Goal: Use online tool/utility: Utilize a website feature to perform a specific function

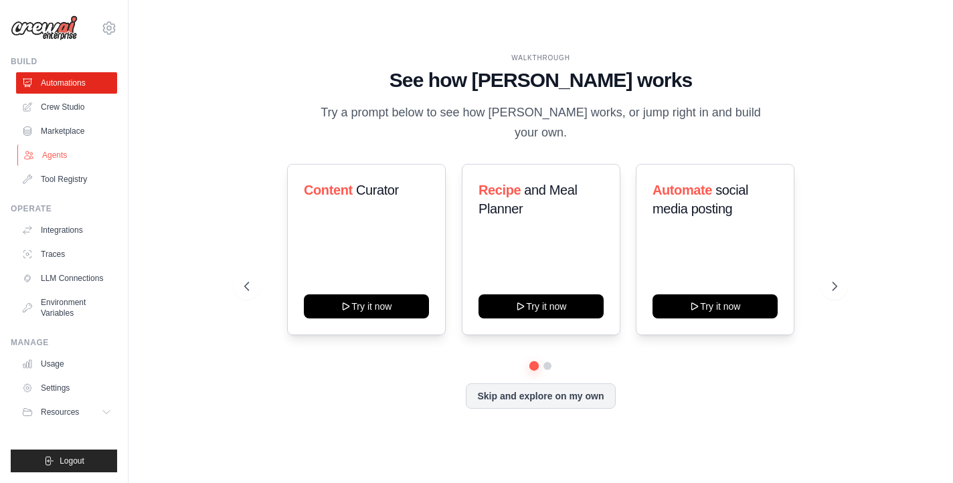
click at [67, 153] on link "Agents" at bounding box center [67, 155] width 101 height 21
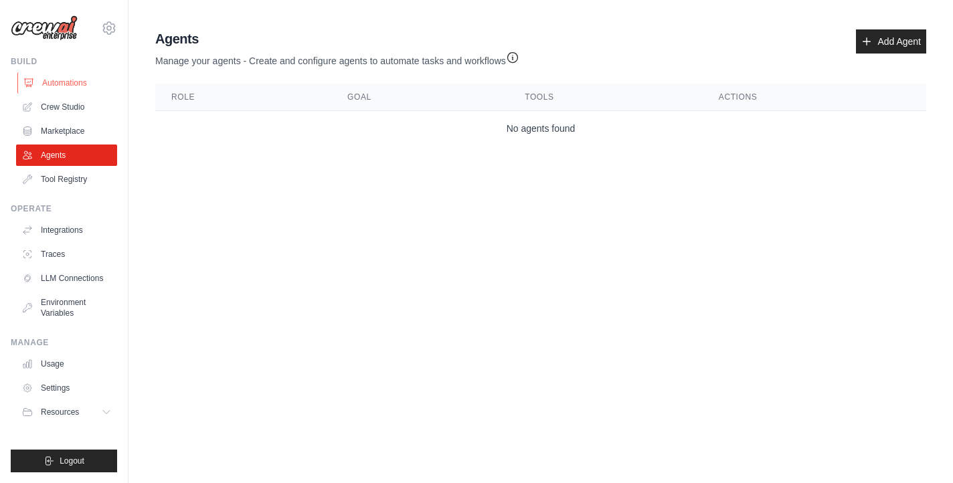
click at [88, 81] on link "Automations" at bounding box center [67, 82] width 101 height 21
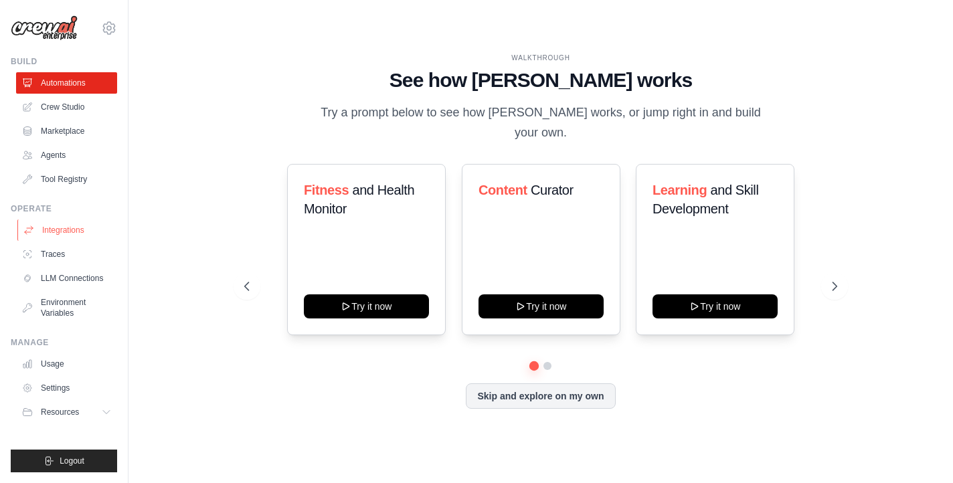
click at [76, 234] on link "Integrations" at bounding box center [67, 229] width 101 height 21
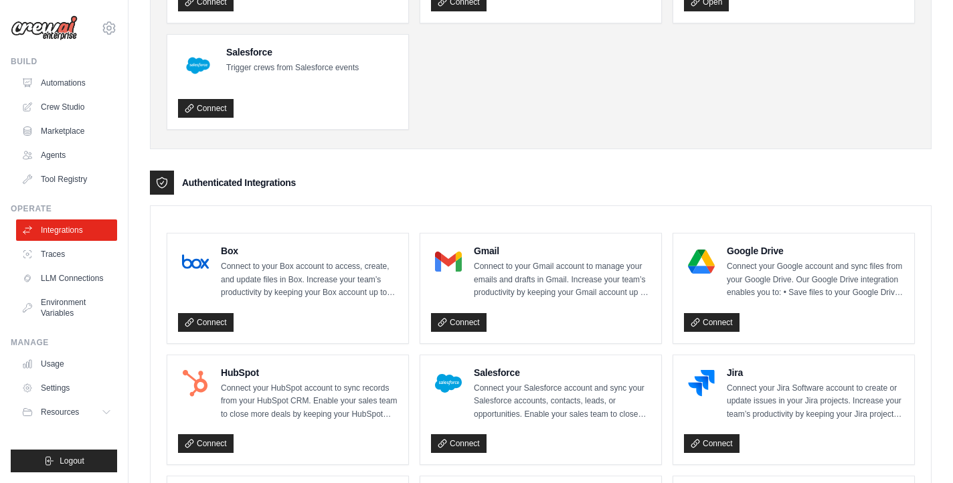
scroll to position [183, 0]
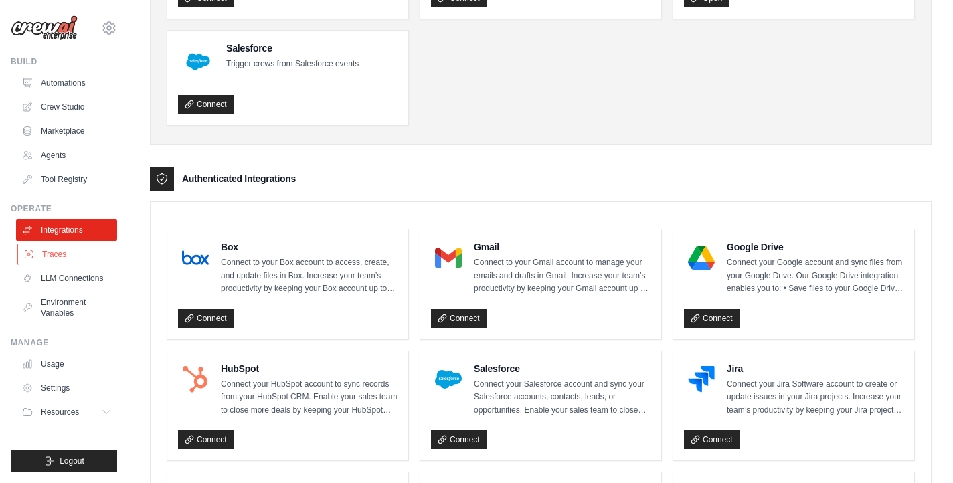
click at [60, 249] on link "Traces" at bounding box center [67, 254] width 101 height 21
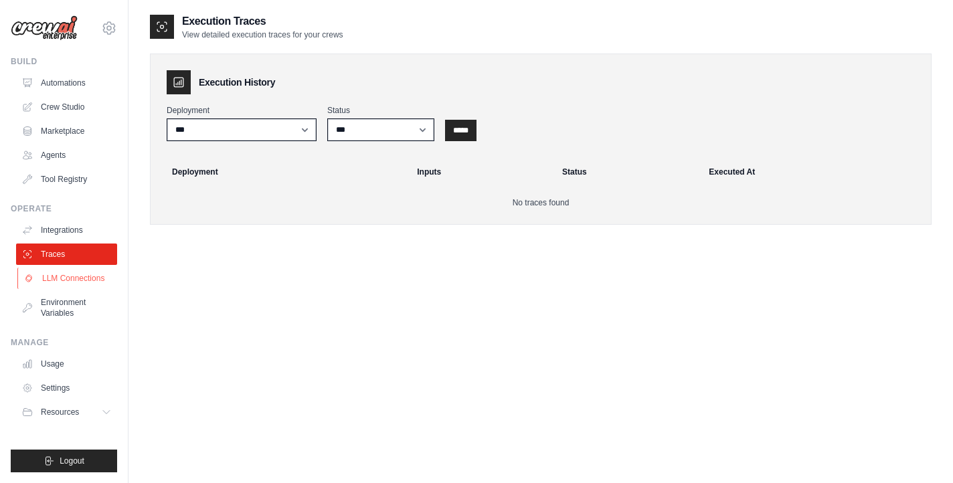
click at [89, 274] on link "LLM Connections" at bounding box center [67, 278] width 101 height 21
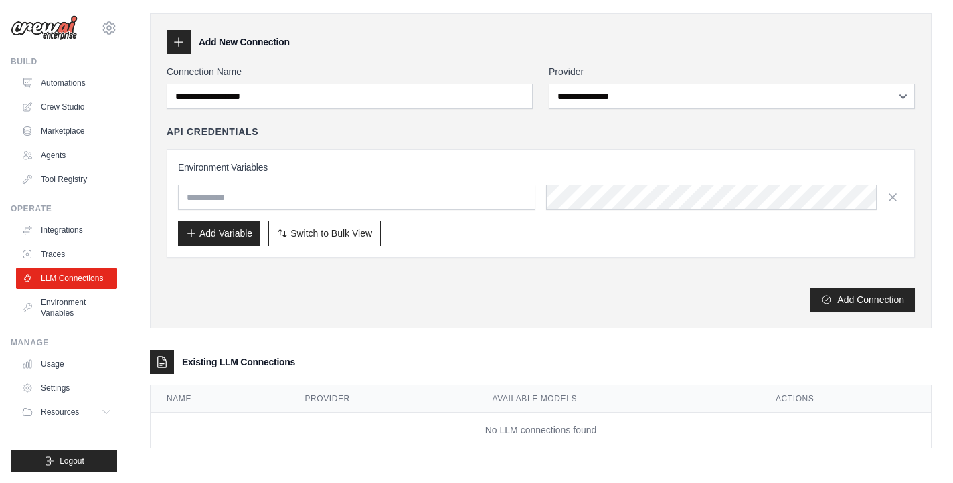
scroll to position [40, 0]
click at [41, 304] on link "Environment Variables" at bounding box center [67, 308] width 101 height 32
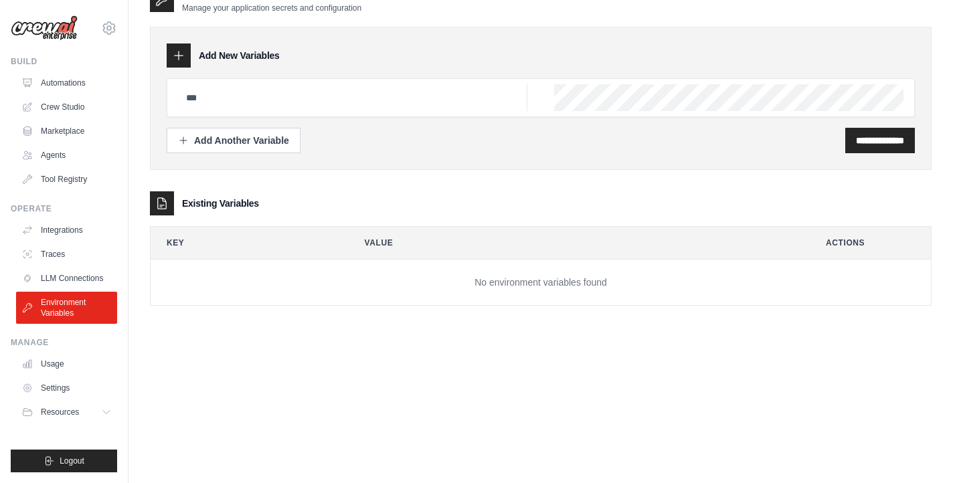
scroll to position [27, 0]
click at [72, 365] on link "Usage" at bounding box center [67, 363] width 101 height 21
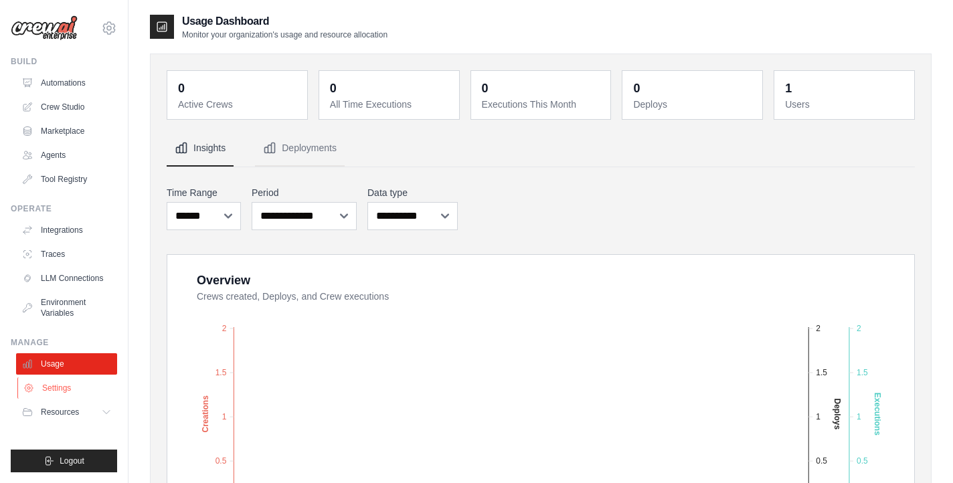
click at [64, 379] on link "Settings" at bounding box center [67, 387] width 101 height 21
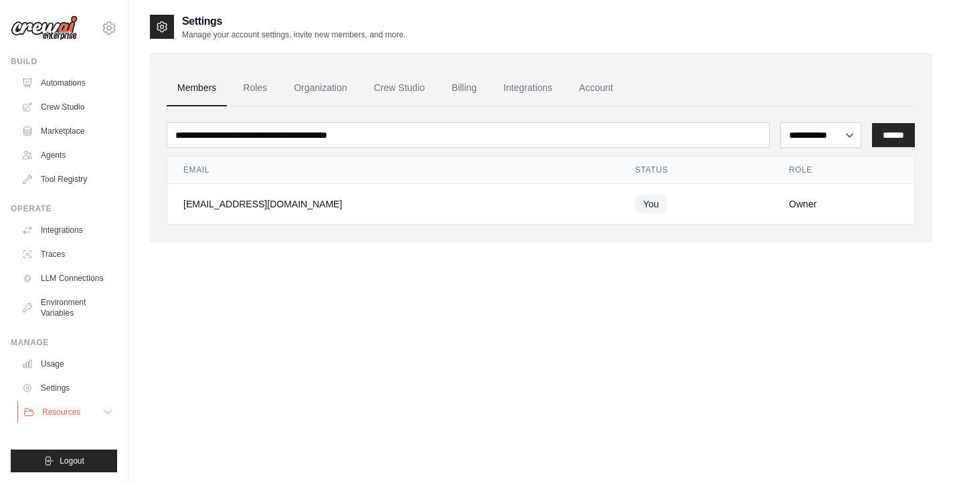
click at [45, 409] on span "Resources" at bounding box center [61, 412] width 38 height 11
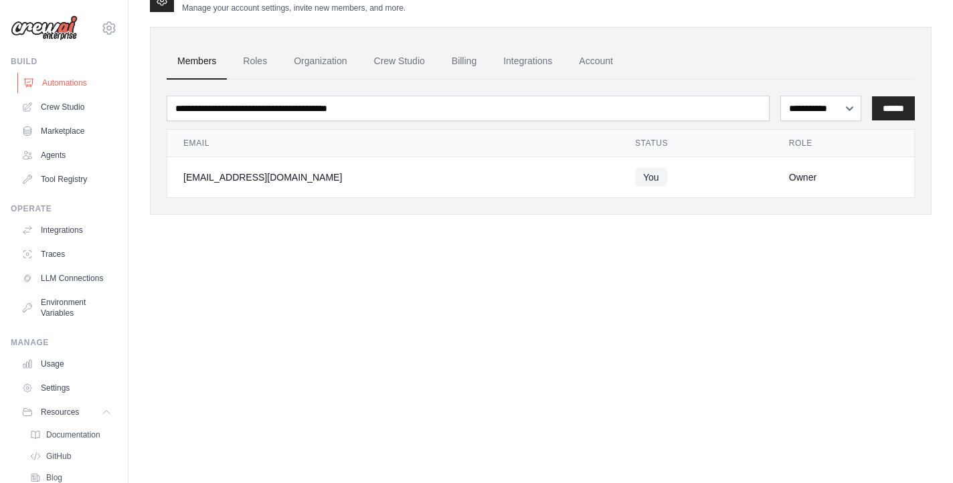
click at [70, 80] on link "Automations" at bounding box center [67, 82] width 101 height 21
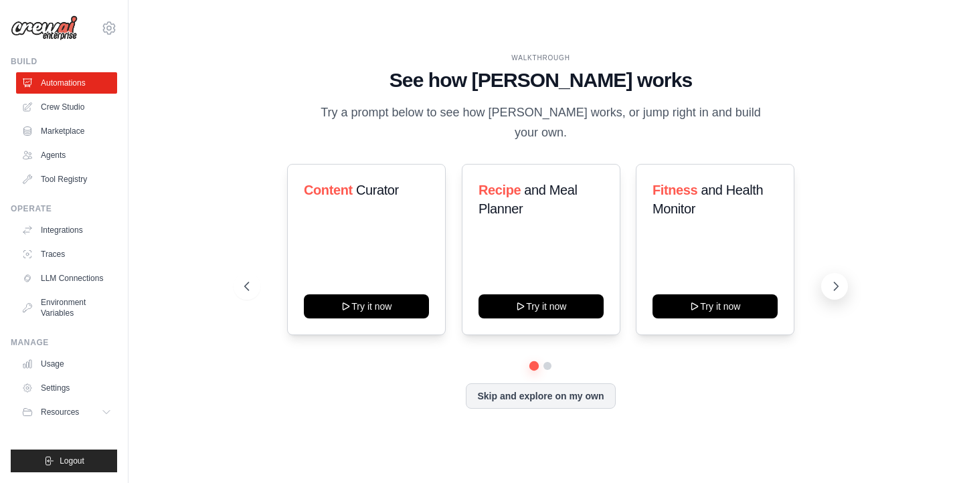
click at [846, 278] on button at bounding box center [834, 286] width 27 height 27
click at [831, 280] on icon at bounding box center [835, 286] width 13 height 13
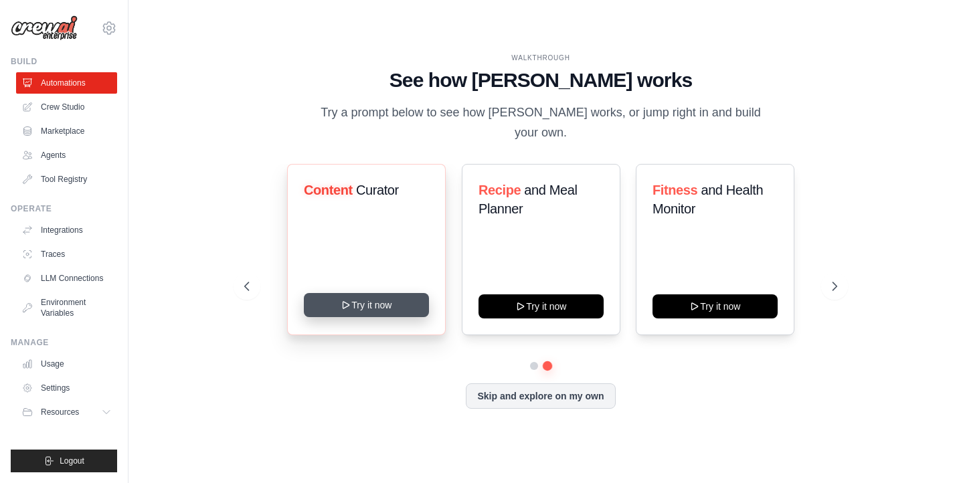
click at [414, 293] on button "Try it now" at bounding box center [366, 305] width 125 height 24
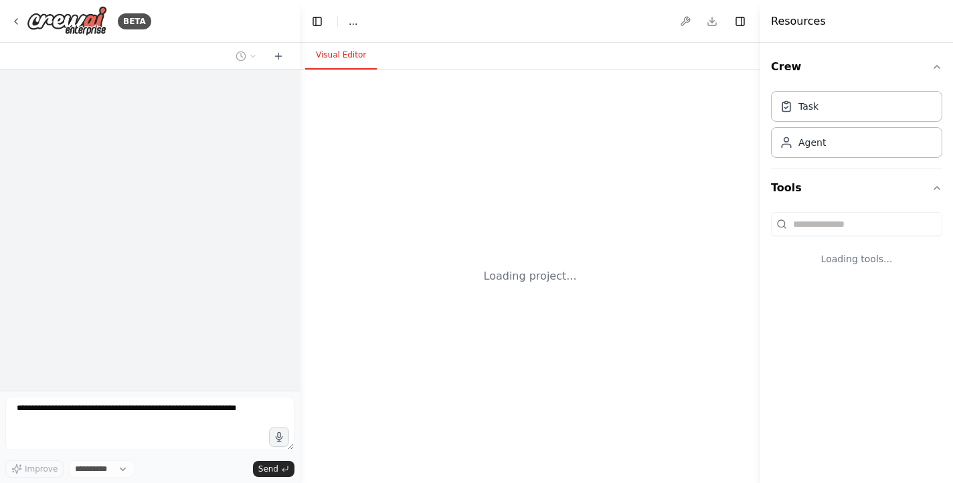
select select "****"
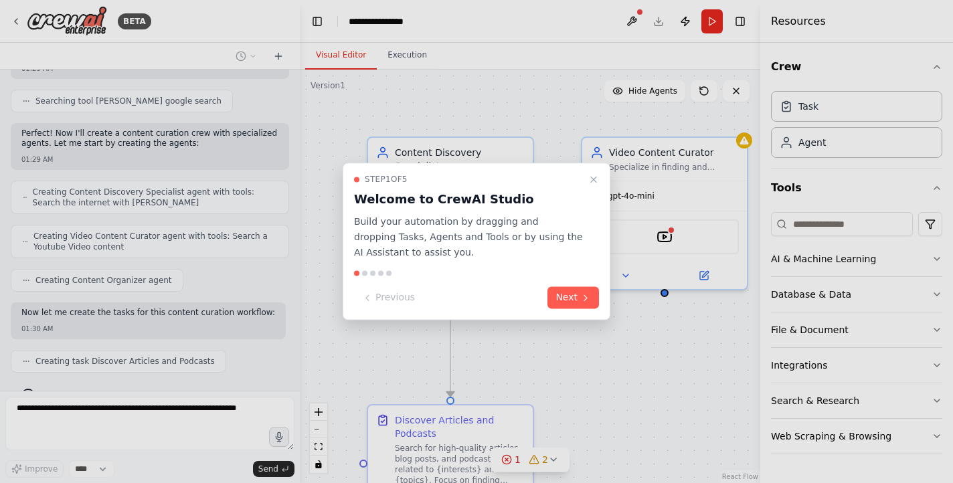
scroll to position [468, 0]
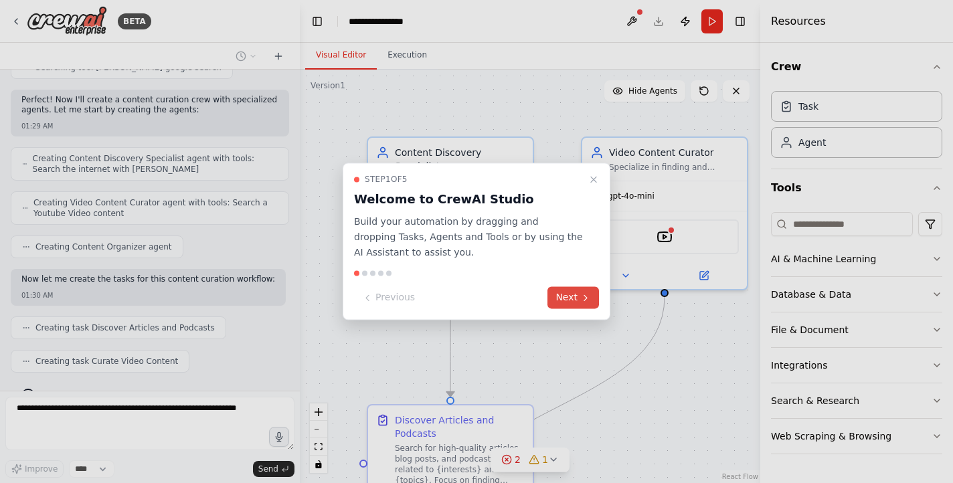
click at [571, 298] on button "Next" at bounding box center [573, 298] width 52 height 22
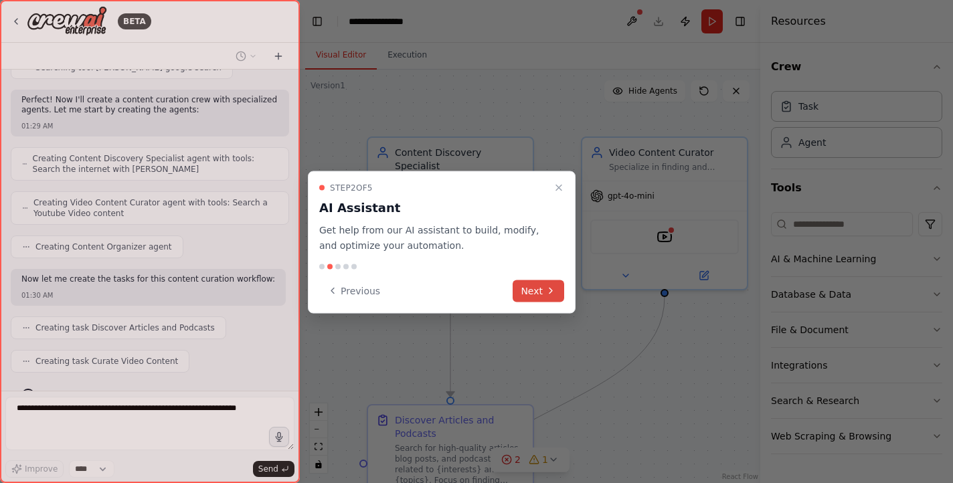
click at [551, 290] on icon at bounding box center [550, 291] width 11 height 11
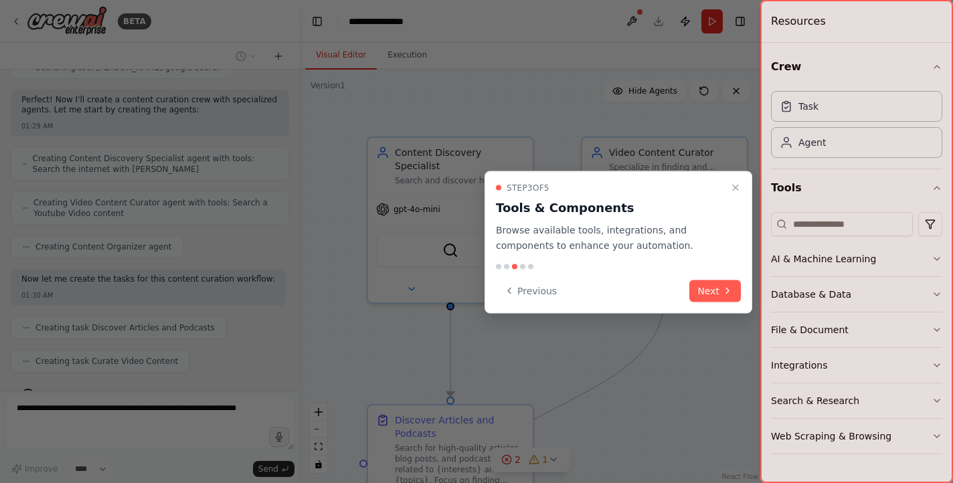
scroll to position [502, 0]
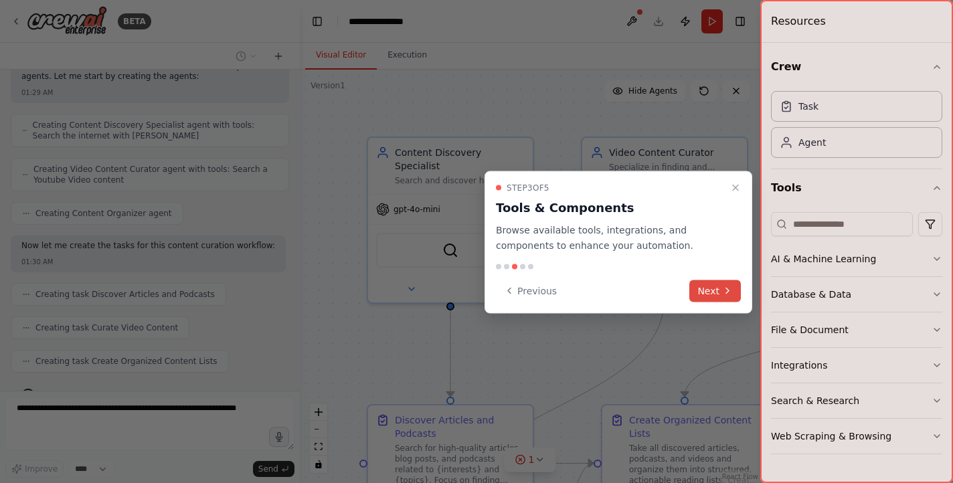
click at [717, 296] on button "Next" at bounding box center [715, 291] width 52 height 22
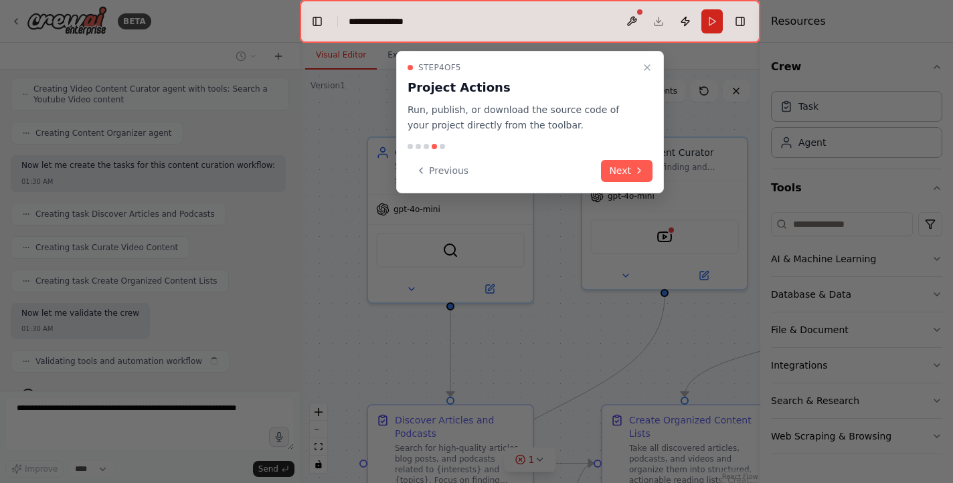
scroll to position [582, 0]
click at [627, 164] on button "Next" at bounding box center [627, 171] width 52 height 22
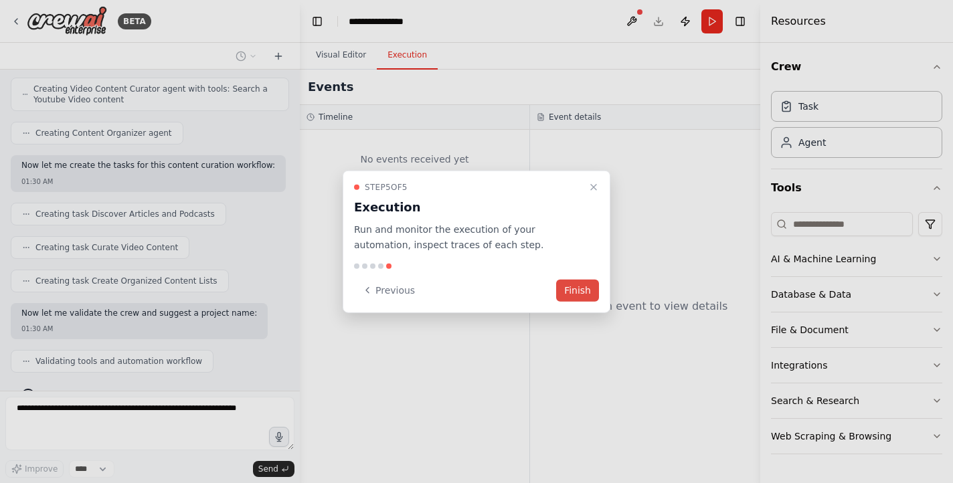
click at [577, 289] on button "Finish" at bounding box center [577, 290] width 43 height 22
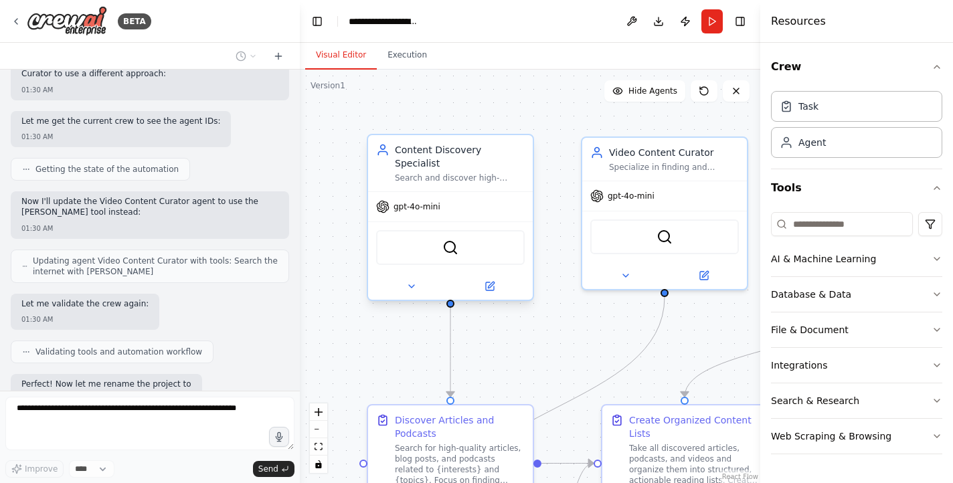
scroll to position [1001, 0]
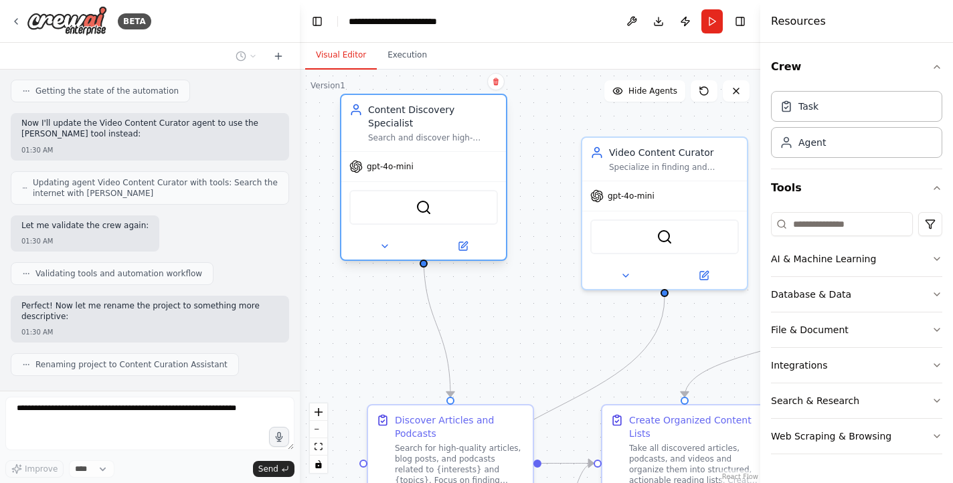
drag, startPoint x: 516, startPoint y: 182, endPoint x: 487, endPoint y: 144, distance: 48.2
click at [487, 152] on div "gpt-4o-mini" at bounding box center [423, 166] width 165 height 29
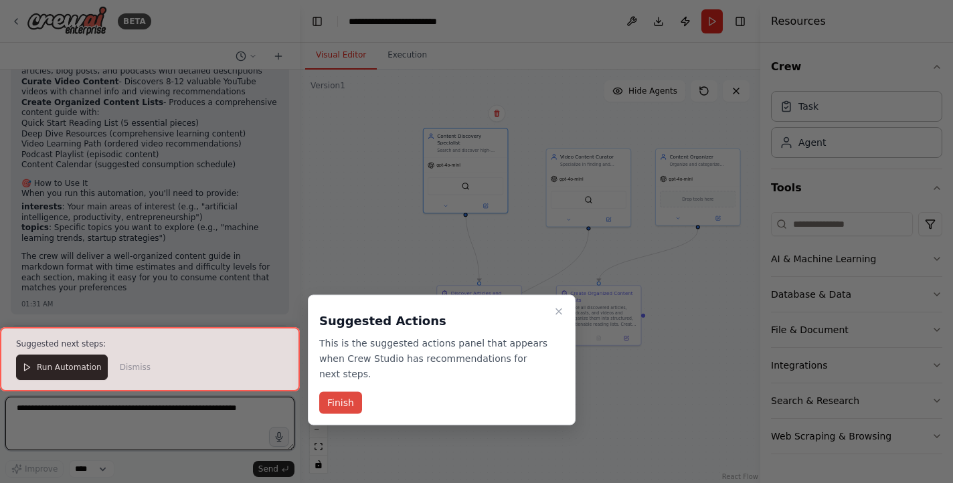
scroll to position [1515, 0]
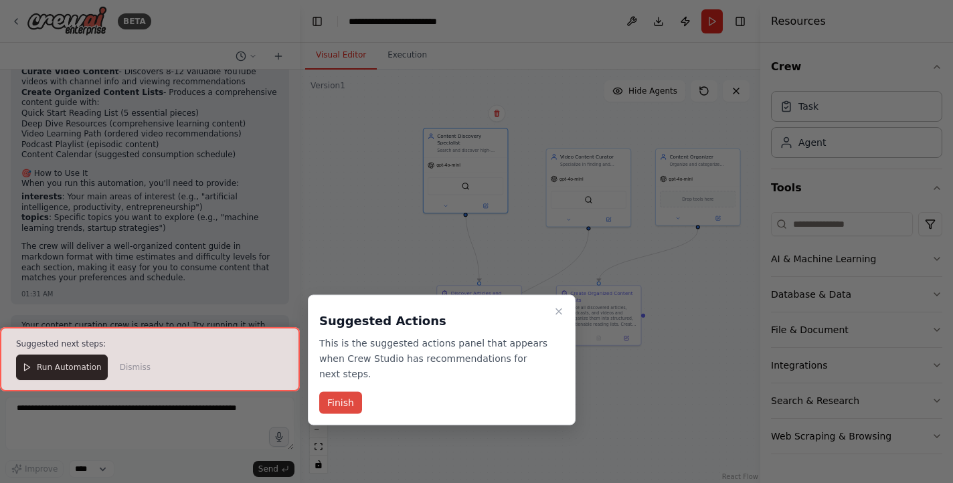
click at [351, 401] on button "Finish" at bounding box center [340, 403] width 43 height 22
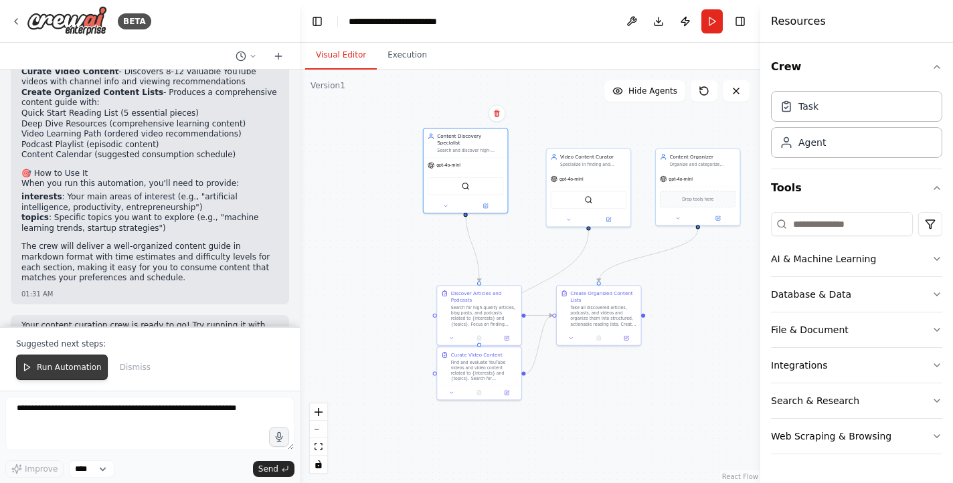
click at [70, 368] on span "Run Automation" at bounding box center [69, 367] width 65 height 11
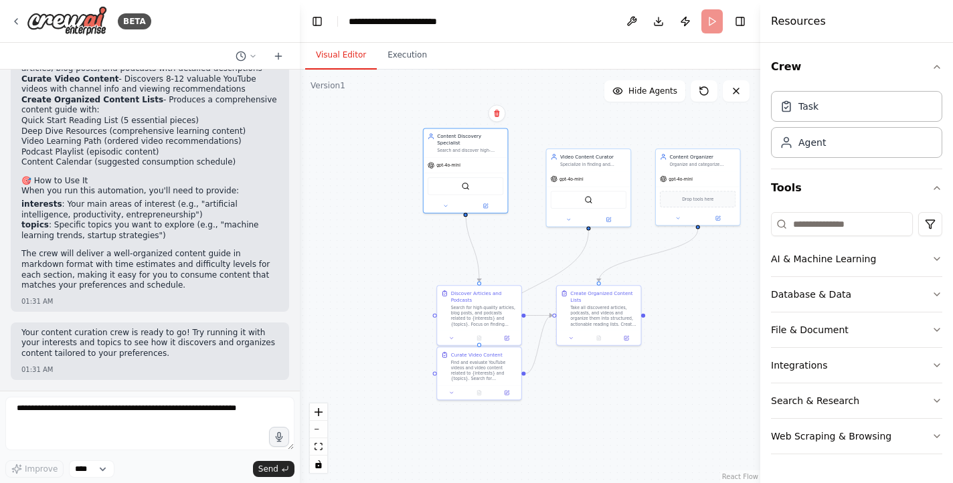
scroll to position [1450, 0]
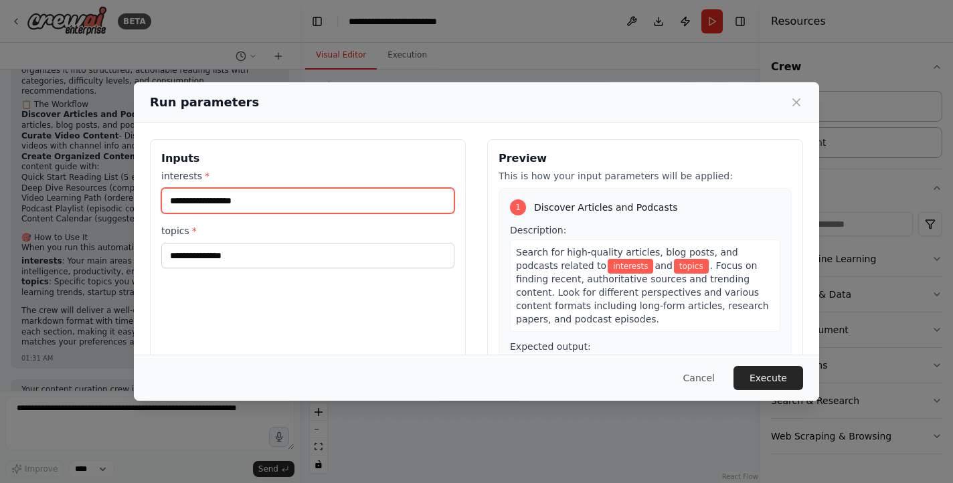
click at [242, 196] on input "interests *" at bounding box center [307, 200] width 293 height 25
type input "**********"
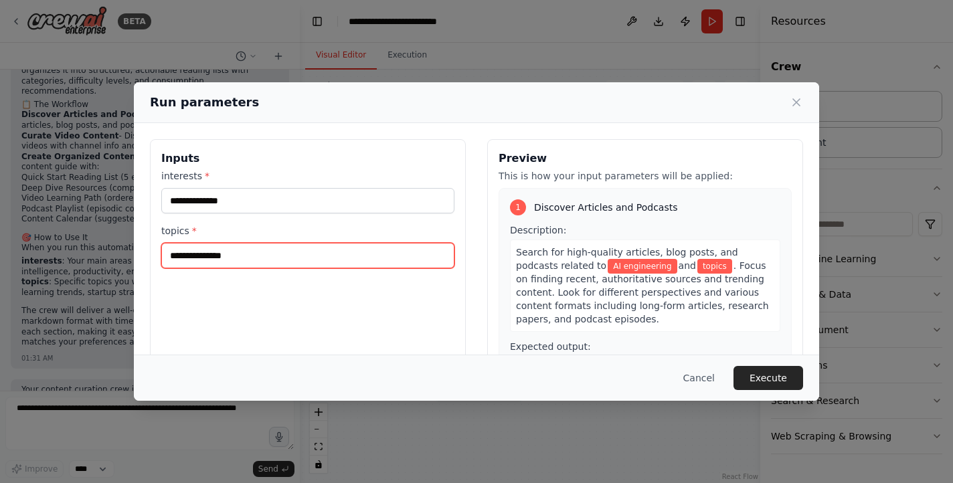
click at [252, 257] on input "topics *" at bounding box center [307, 255] width 293 height 25
type input "**"
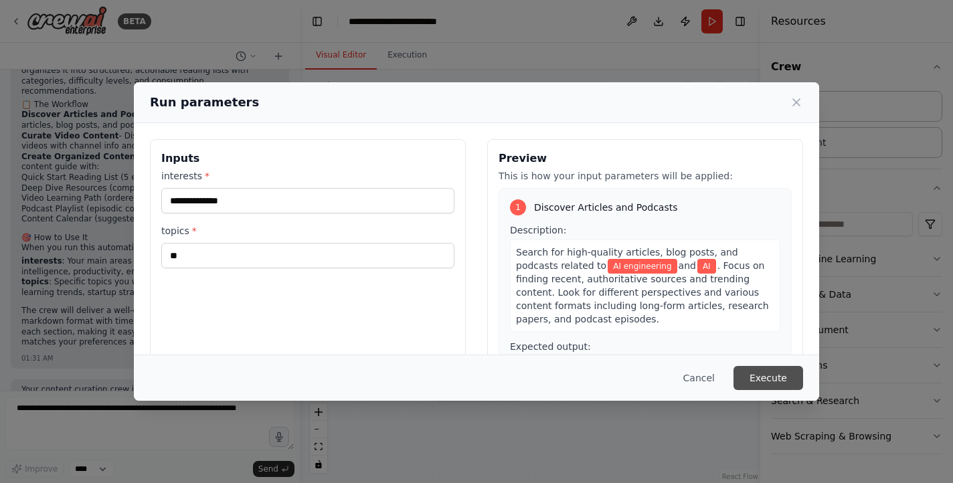
click at [781, 378] on button "Execute" at bounding box center [768, 378] width 70 height 24
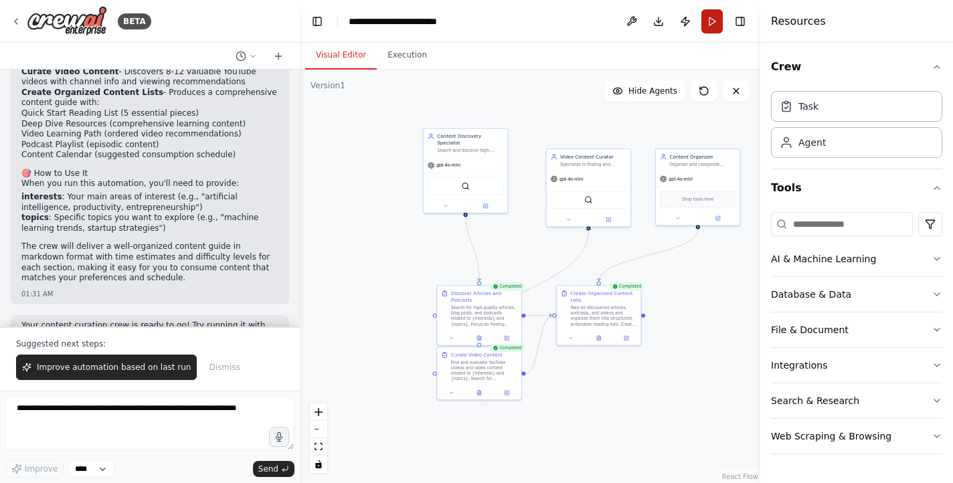
click at [709, 13] on button "Run" at bounding box center [711, 21] width 21 height 24
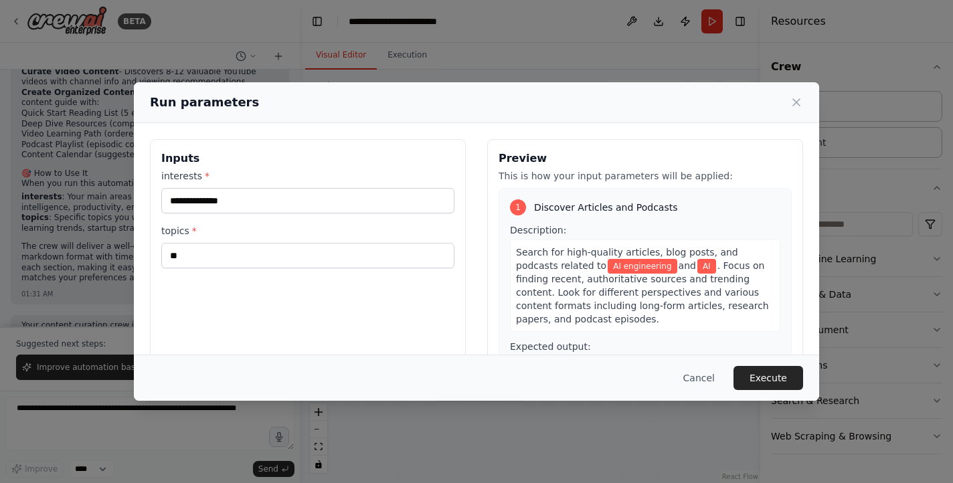
click at [803, 98] on div "Run parameters" at bounding box center [476, 102] width 685 height 41
click at [791, 98] on icon at bounding box center [795, 102] width 13 height 13
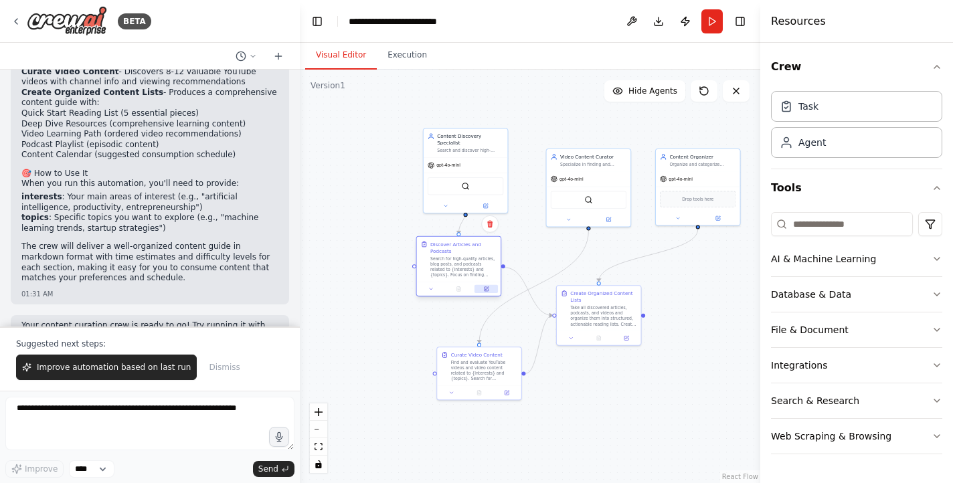
drag, startPoint x: 505, startPoint y: 335, endPoint x: 488, endPoint y: 289, distance: 49.1
click at [488, 289] on button at bounding box center [485, 289] width 23 height 8
drag, startPoint x: 591, startPoint y: 319, endPoint x: 643, endPoint y: 322, distance: 51.6
click at [643, 322] on div "Take all discovered articles, podcasts, and videos and organize them into struc…" at bounding box center [655, 315] width 66 height 22
click at [850, 102] on div "Task" at bounding box center [856, 105] width 171 height 31
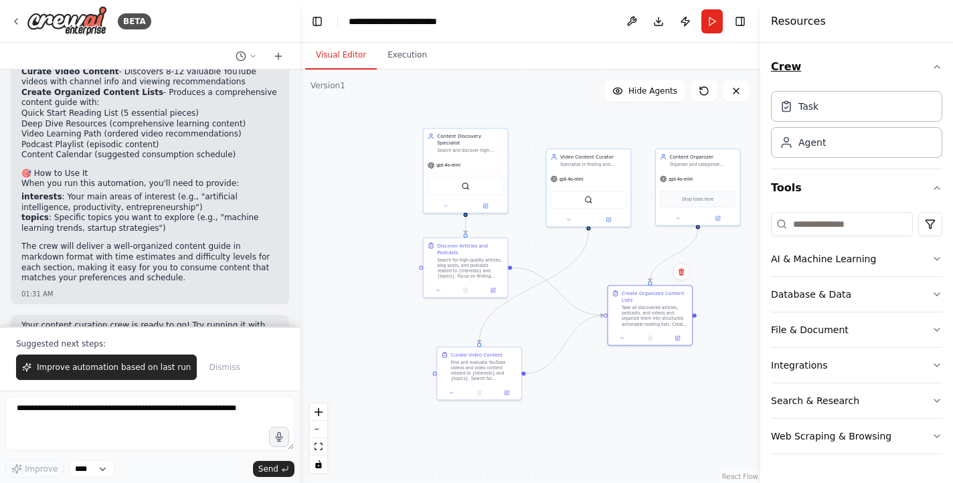
click at [936, 67] on icon "button" at bounding box center [936, 67] width 11 height 11
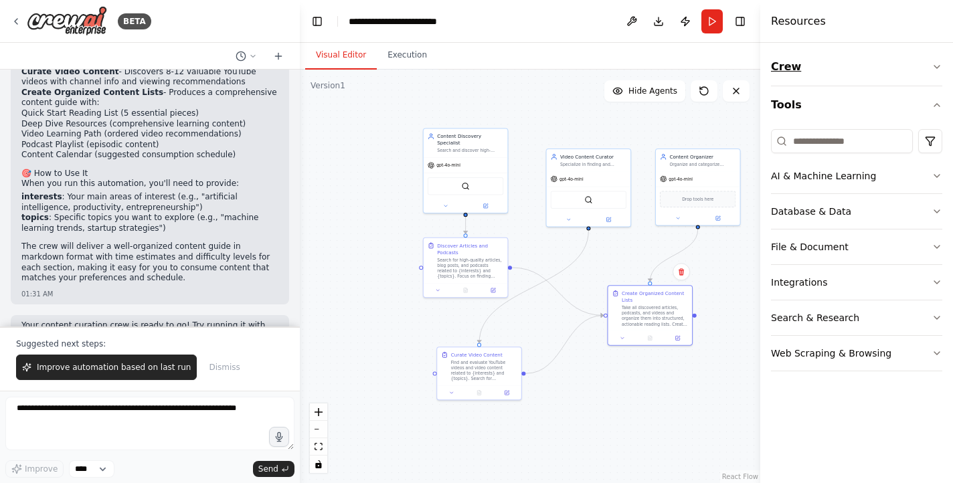
click at [936, 67] on icon "button" at bounding box center [936, 67] width 11 height 11
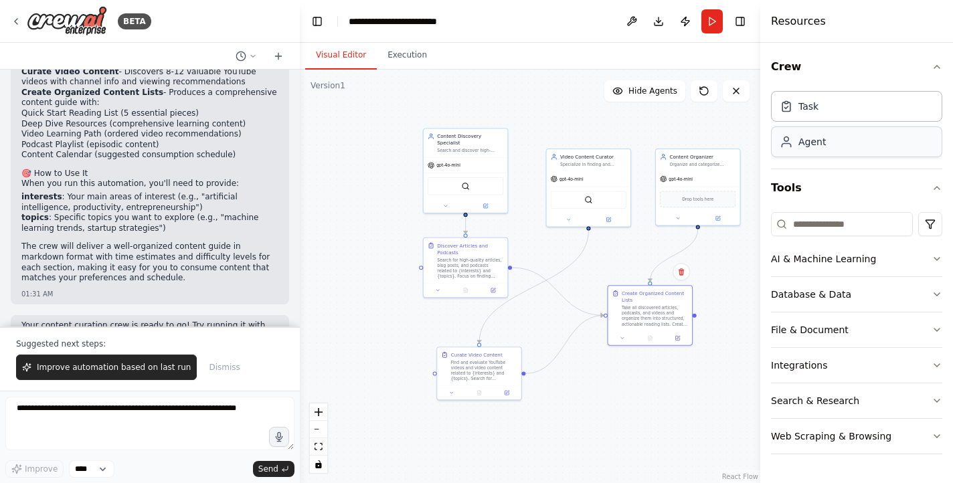
click at [879, 136] on div "Agent" at bounding box center [856, 141] width 171 height 31
click at [712, 17] on button "Run" at bounding box center [711, 21] width 21 height 24
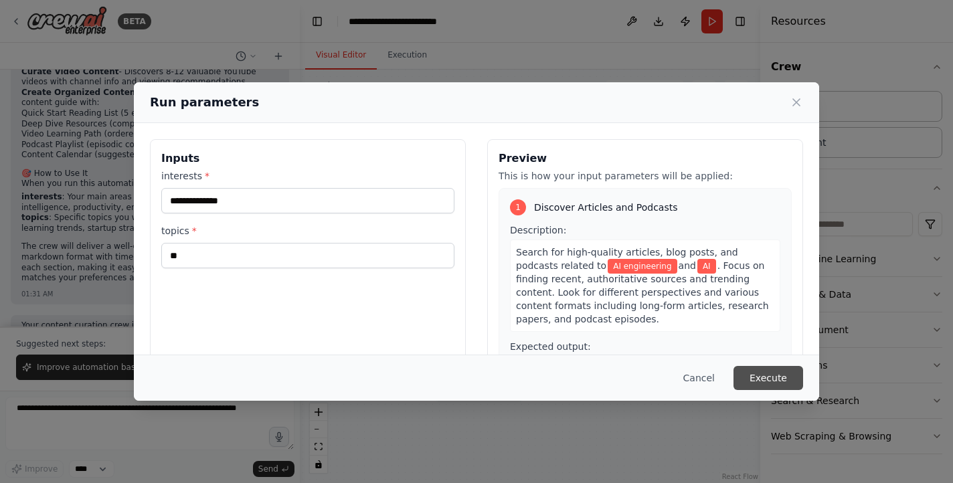
click at [773, 376] on button "Execute" at bounding box center [768, 378] width 70 height 24
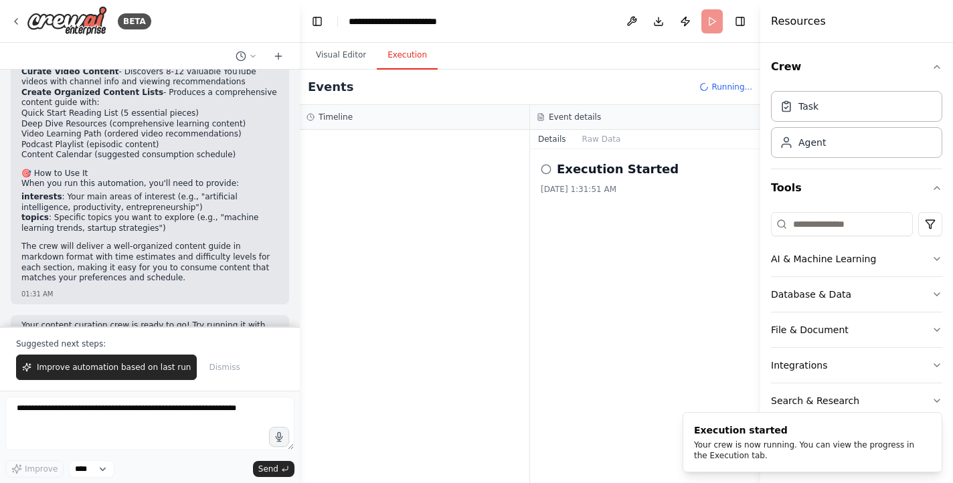
click at [400, 56] on button "Execution" at bounding box center [407, 55] width 61 height 28
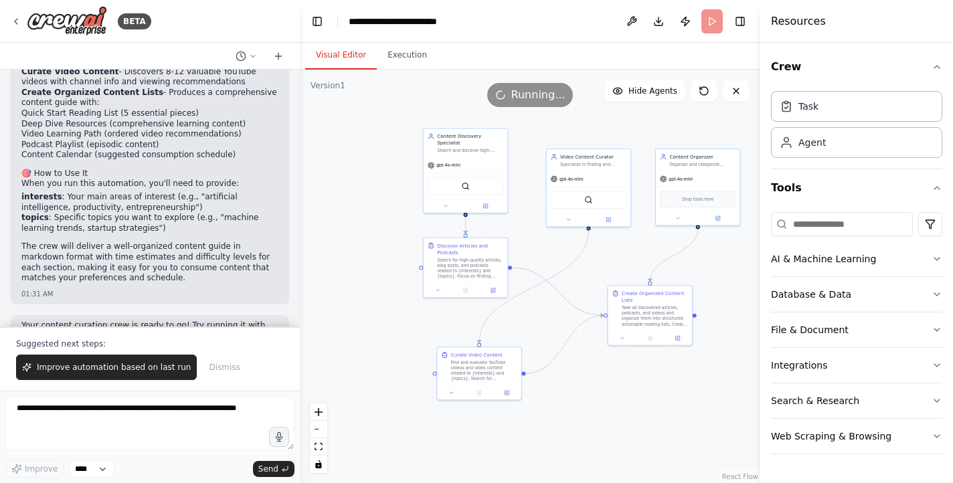
click at [340, 58] on button "Visual Editor" at bounding box center [341, 55] width 72 height 28
click at [405, 58] on button "Execution" at bounding box center [407, 55] width 61 height 28
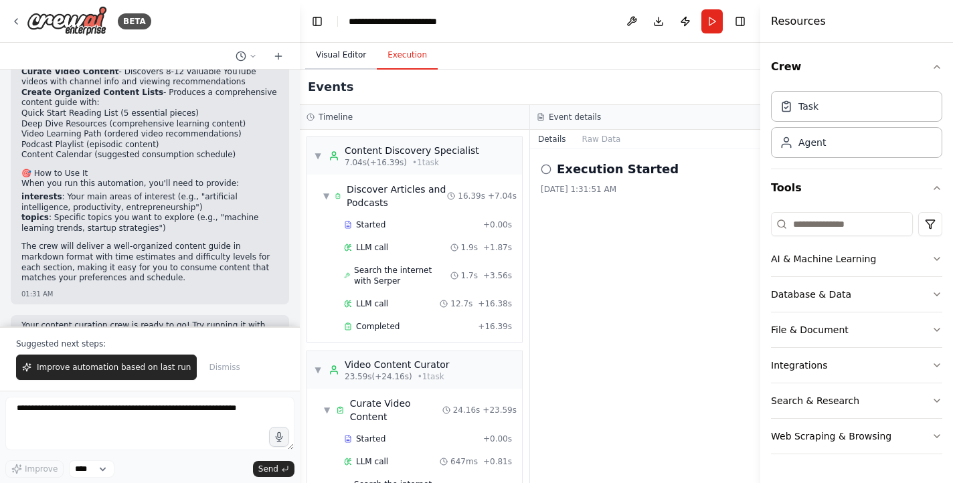
click at [344, 54] on button "Visual Editor" at bounding box center [341, 55] width 72 height 28
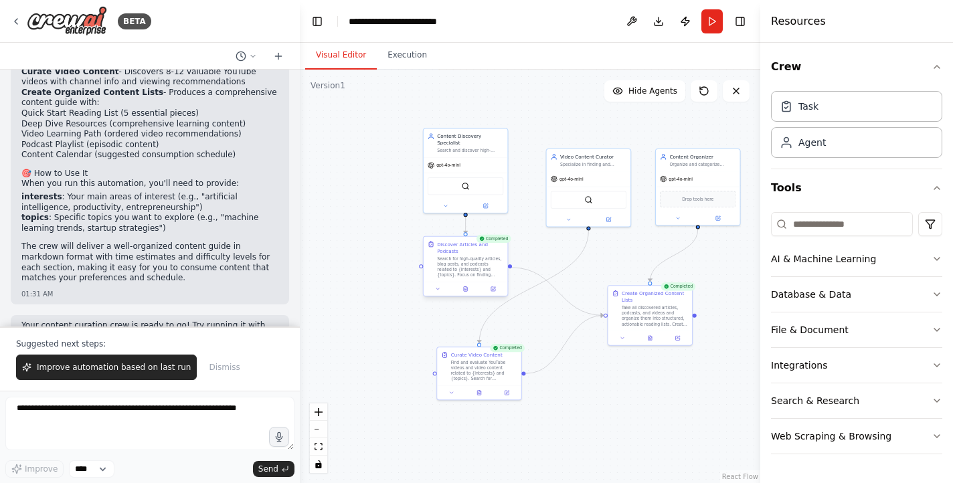
click at [494, 294] on div at bounding box center [465, 289] width 84 height 14
click at [433, 294] on div at bounding box center [465, 289] width 84 height 14
click at [388, 237] on div ".deletable-edge-delete-btn { width: 20px; height: 20px; border: 0px solid #ffff…" at bounding box center [530, 276] width 460 height 413
click at [658, 24] on button "Download" at bounding box center [658, 21] width 21 height 24
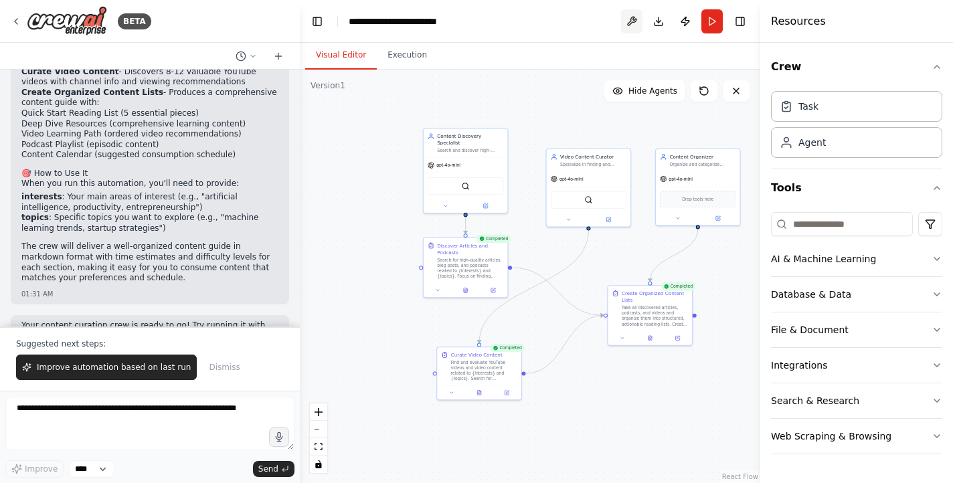
click at [630, 15] on button at bounding box center [631, 21] width 21 height 24
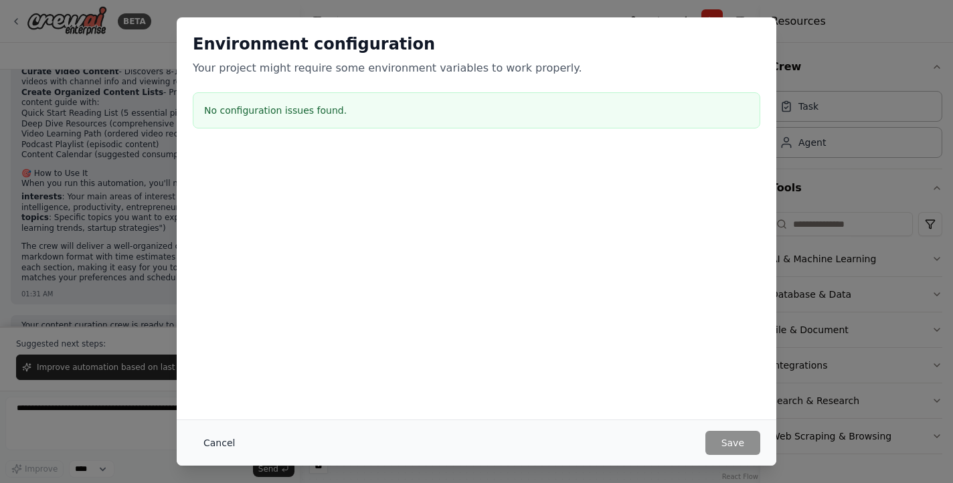
click at [213, 444] on button "Cancel" at bounding box center [219, 443] width 53 height 24
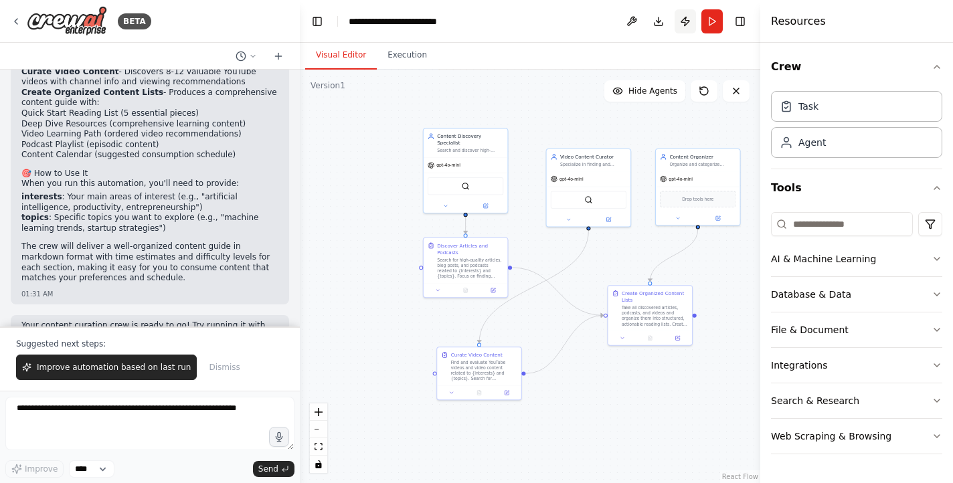
click at [686, 21] on button "Publish" at bounding box center [684, 21] width 21 height 24
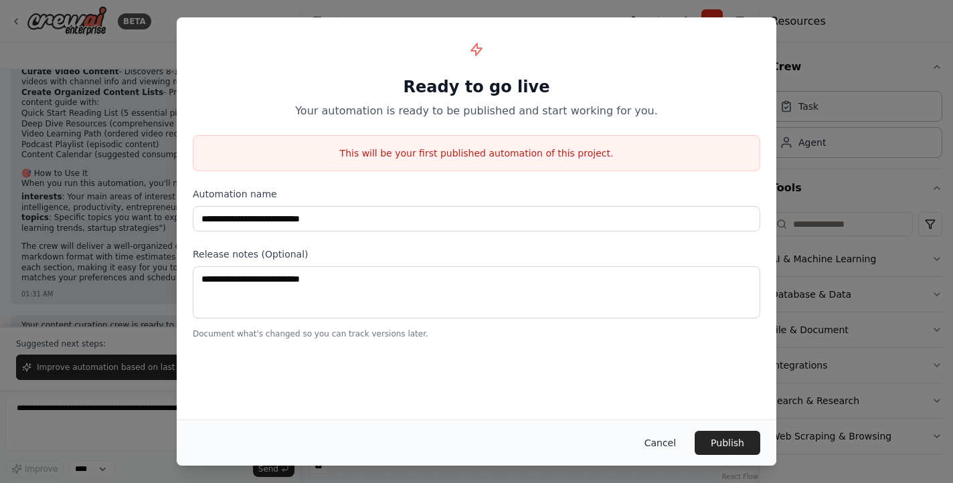
click at [660, 442] on button "Cancel" at bounding box center [660, 443] width 53 height 24
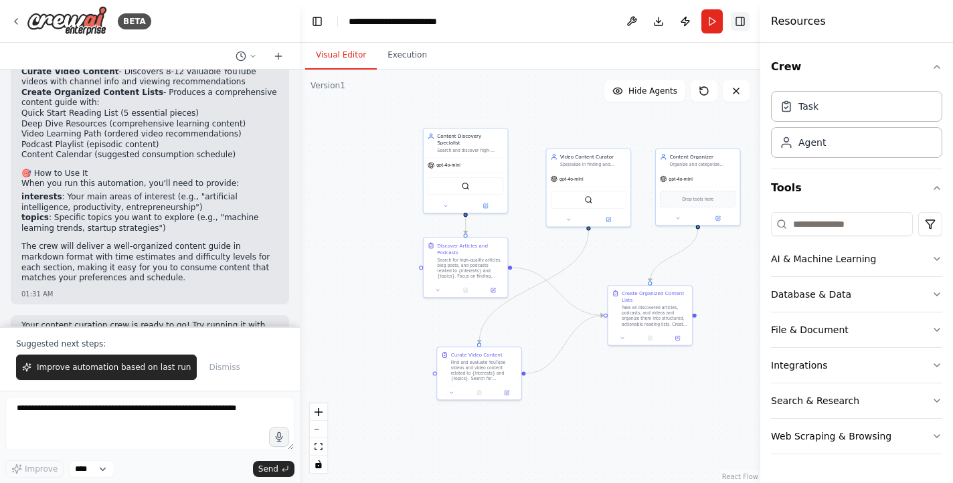
click at [743, 27] on button "Toggle Right Sidebar" at bounding box center [740, 21] width 19 height 19
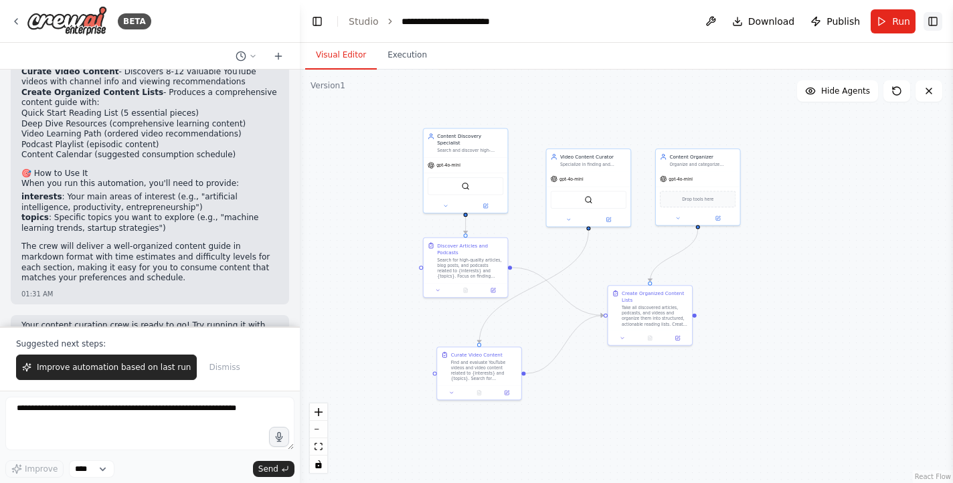
click at [933, 23] on button "Toggle Right Sidebar" at bounding box center [932, 21] width 19 height 19
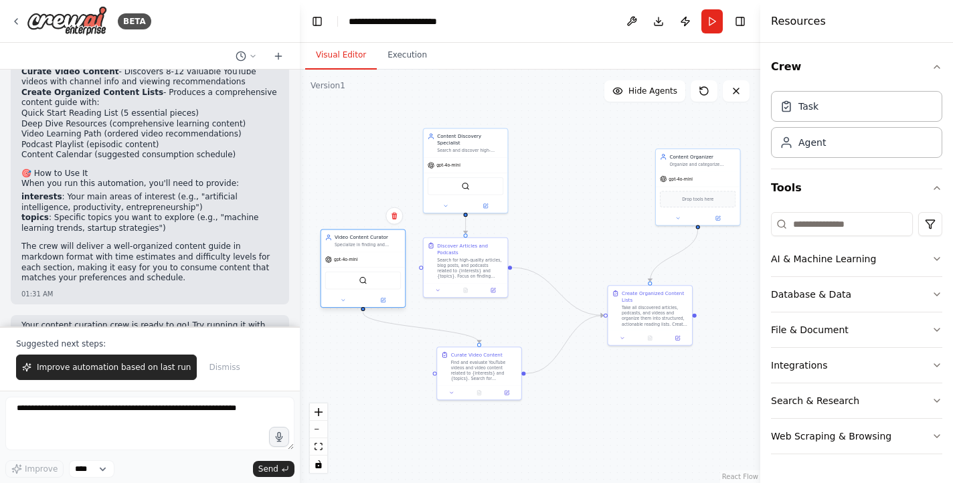
drag, startPoint x: 593, startPoint y: 197, endPoint x: 370, endPoint y: 278, distance: 236.8
click at [370, 278] on div "SerperDevTool" at bounding box center [363, 281] width 76 height 18
drag, startPoint x: 460, startPoint y: 175, endPoint x: 524, endPoint y: 164, distance: 65.2
click at [524, 164] on div "SerperDevTool" at bounding box center [534, 172] width 76 height 18
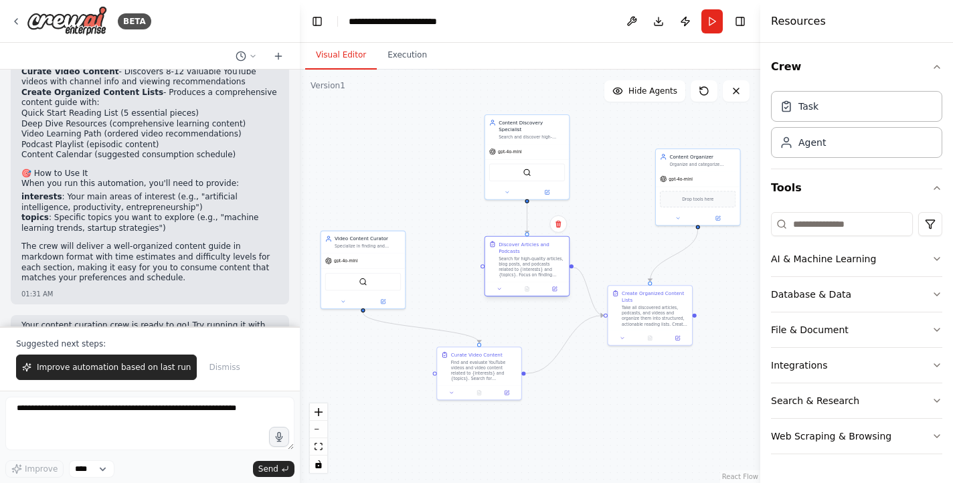
drag, startPoint x: 488, startPoint y: 265, endPoint x: 549, endPoint y: 262, distance: 61.6
click at [549, 262] on div "Search for high-quality articles, blog posts, and podcasts related to {interest…" at bounding box center [531, 267] width 66 height 22
drag, startPoint x: 496, startPoint y: 375, endPoint x: 378, endPoint y: 369, distance: 117.9
click at [378, 369] on div "Find and evaluate YouTube videos and video content related to {interests} and {…" at bounding box center [368, 362] width 66 height 22
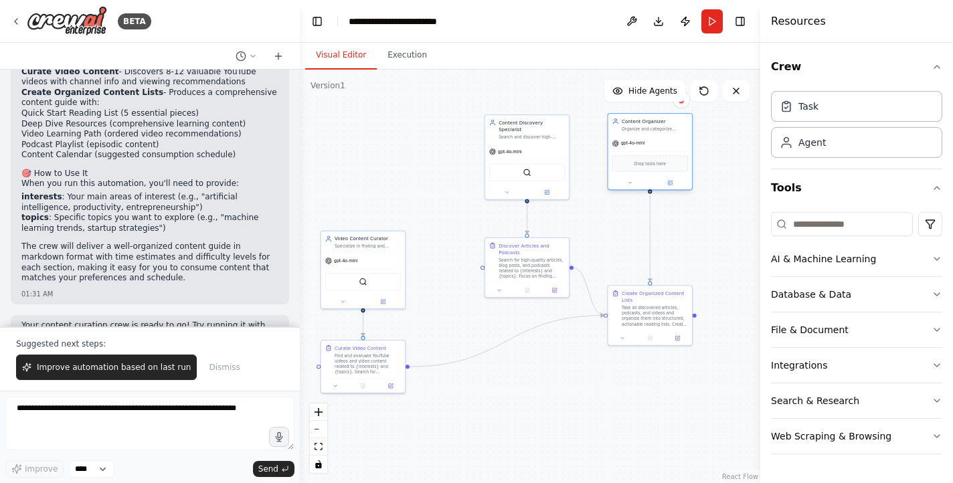
drag, startPoint x: 715, startPoint y: 203, endPoint x: 670, endPoint y: 169, distance: 56.9
click at [670, 169] on div "Drop tools here" at bounding box center [650, 163] width 76 height 17
drag, startPoint x: 654, startPoint y: 321, endPoint x: 654, endPoint y: 272, distance: 48.8
click at [654, 272] on div "Take all discovered articles, podcasts, and videos and organize them into struc…" at bounding box center [655, 267] width 66 height 22
drag, startPoint x: 539, startPoint y: 265, endPoint x: 534, endPoint y: 259, distance: 7.6
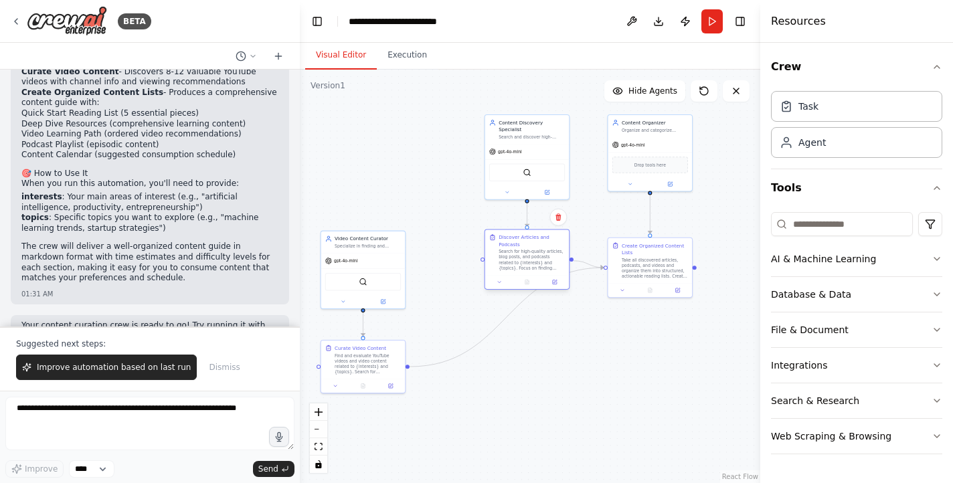
click at [534, 259] on div "Search for high-quality articles, blog posts, and podcasts related to {interest…" at bounding box center [531, 260] width 66 height 22
drag, startPoint x: 384, startPoint y: 363, endPoint x: 551, endPoint y: 349, distance: 167.2
click at [551, 349] on div "Find and evaluate YouTube videos and video content related to {interests} and {…" at bounding box center [531, 349] width 66 height 22
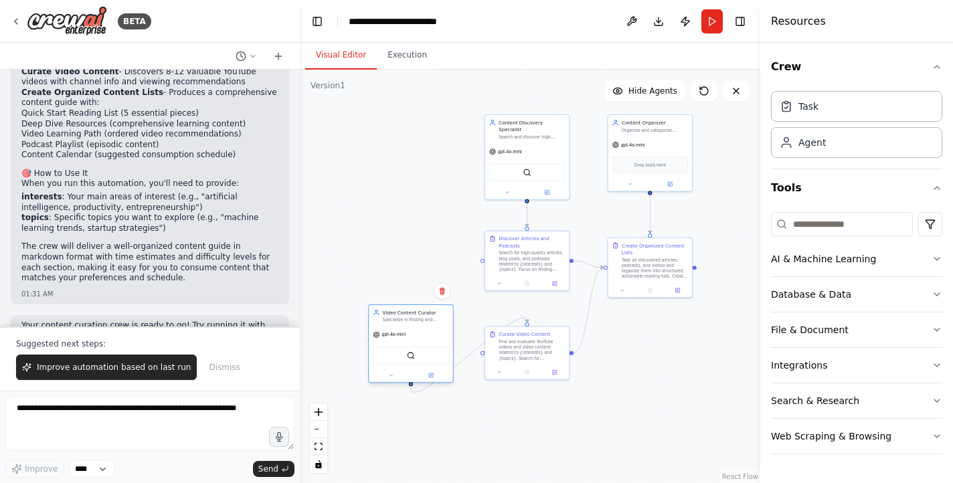
drag, startPoint x: 383, startPoint y: 278, endPoint x: 430, endPoint y: 351, distance: 86.7
click at [430, 352] on div "SerperDevTool" at bounding box center [411, 356] width 76 height 18
click at [880, 330] on button "File & Document" at bounding box center [856, 329] width 171 height 35
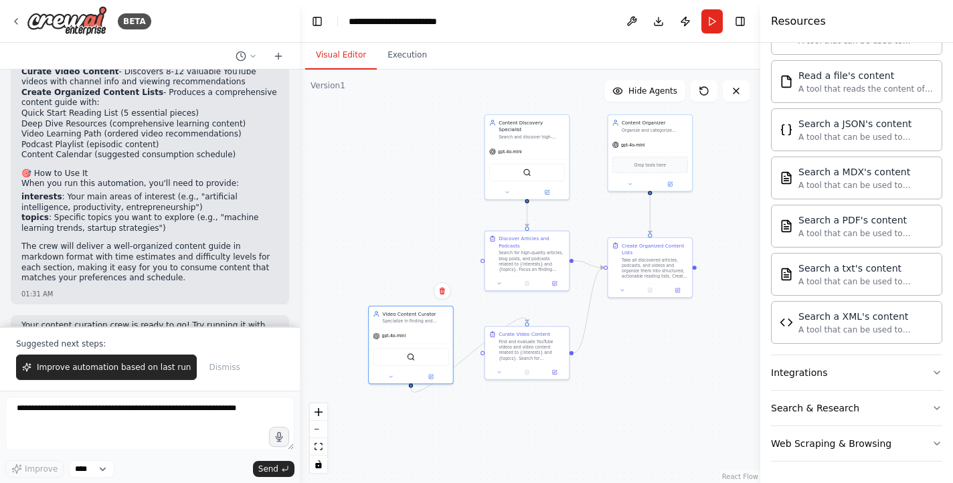
scroll to position [389, 0]
click at [879, 375] on button "Integrations" at bounding box center [856, 372] width 171 height 35
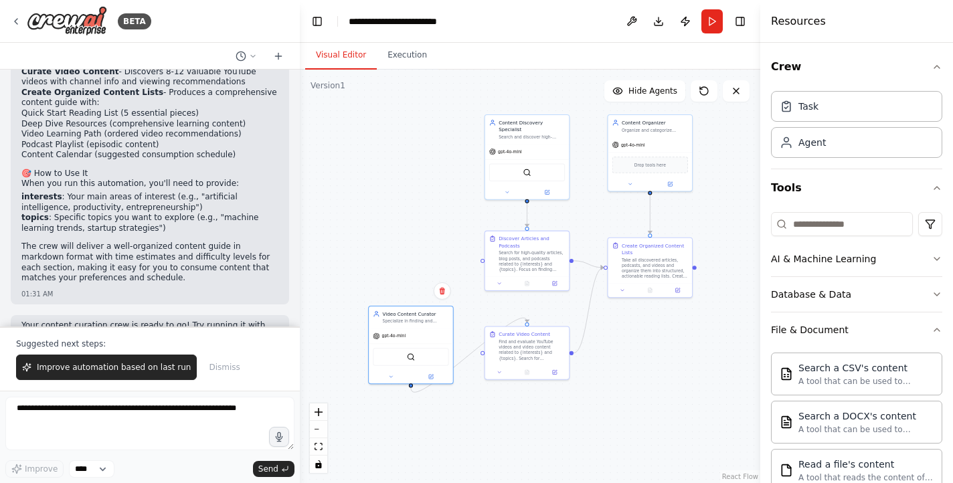
scroll to position [0, 0]
click at [890, 258] on button "AI & Machine Learning" at bounding box center [856, 259] width 171 height 35
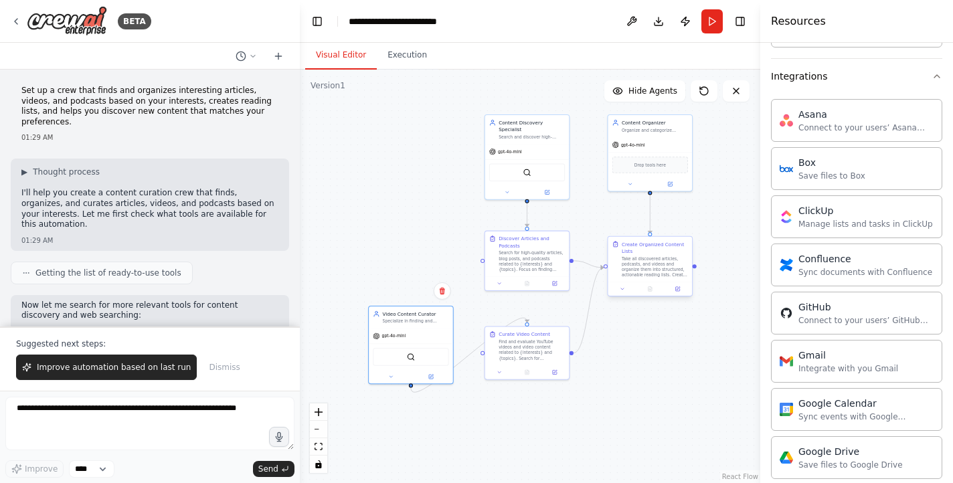
scroll to position [1515, 0]
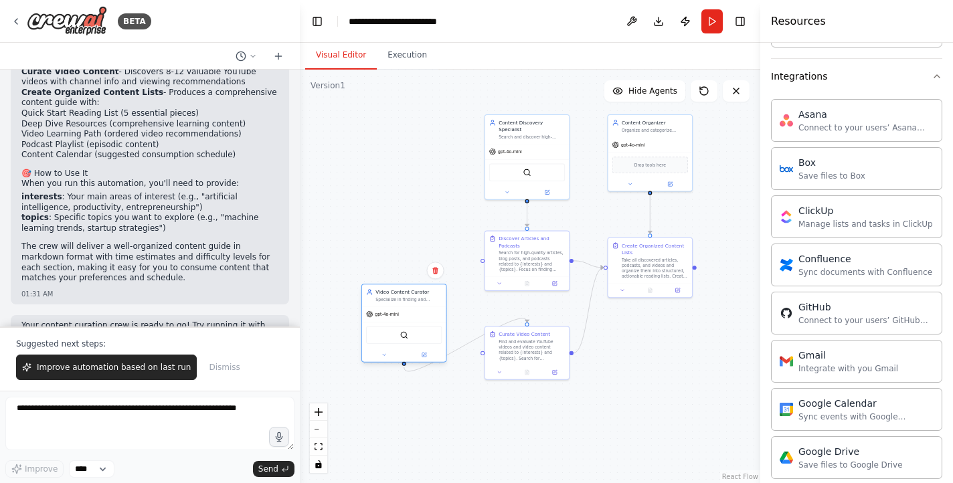
drag, startPoint x: 424, startPoint y: 355, endPoint x: 418, endPoint y: 337, distance: 19.7
click at [418, 337] on div "SerperDevTool" at bounding box center [404, 335] width 76 height 18
click at [710, 27] on button "Run" at bounding box center [711, 21] width 21 height 24
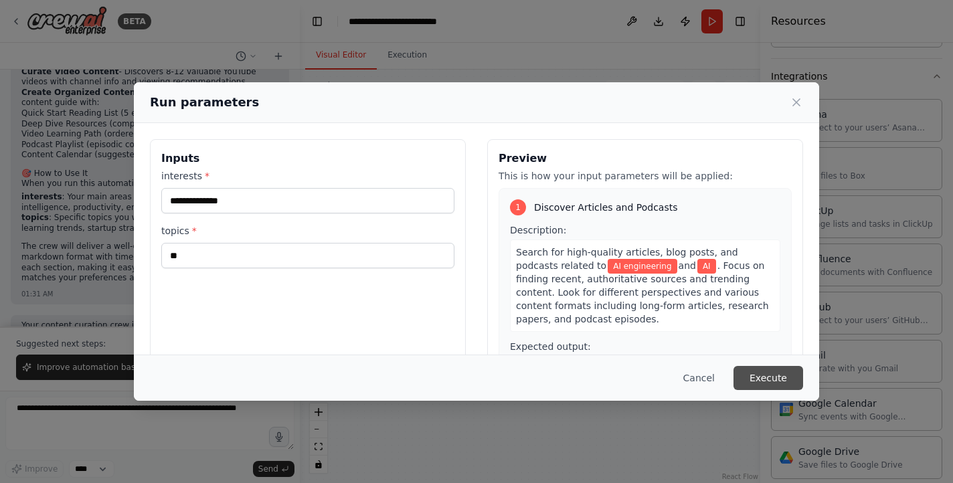
click at [764, 380] on button "Execute" at bounding box center [768, 378] width 70 height 24
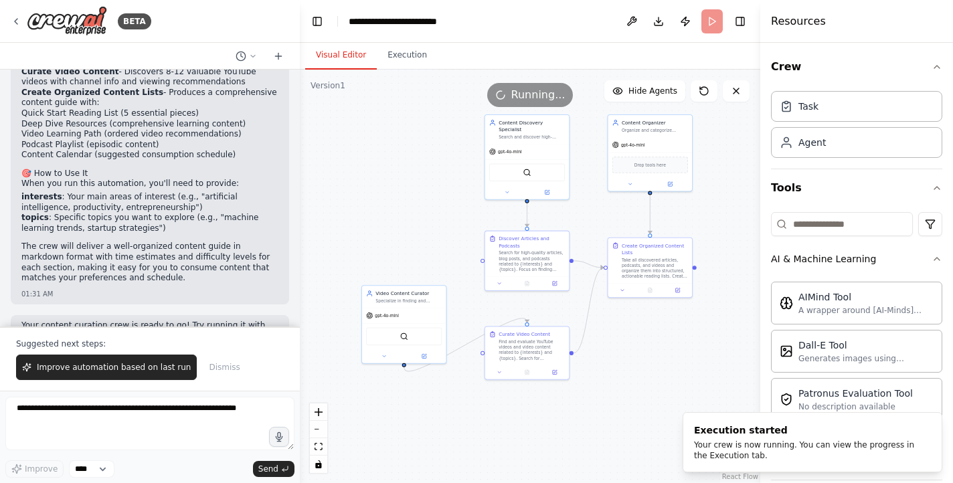
scroll to position [0, 0]
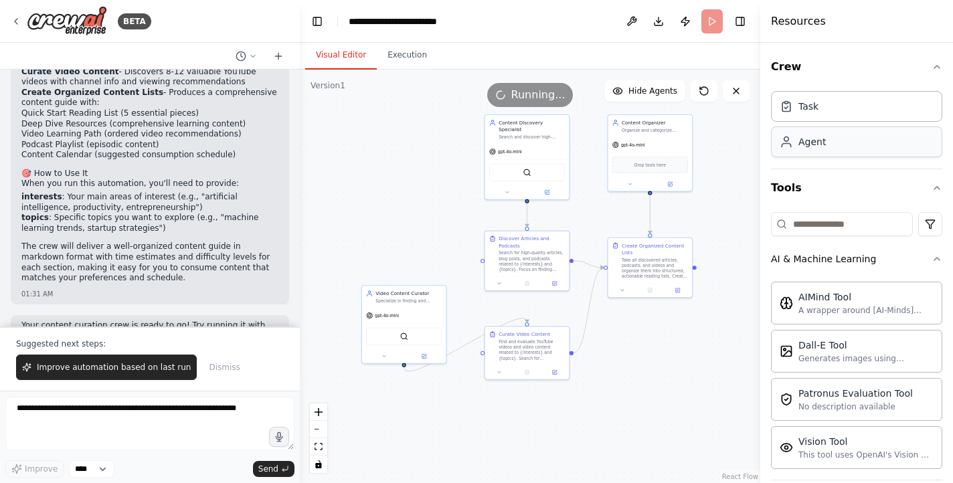
click at [865, 147] on div "Agent" at bounding box center [856, 141] width 171 height 31
click at [906, 144] on div "Agent" at bounding box center [856, 141] width 171 height 31
click at [892, 139] on div "Agent" at bounding box center [856, 141] width 171 height 31
click at [862, 110] on div "Task" at bounding box center [856, 105] width 171 height 31
click at [840, 108] on div "Task" at bounding box center [856, 105] width 171 height 31
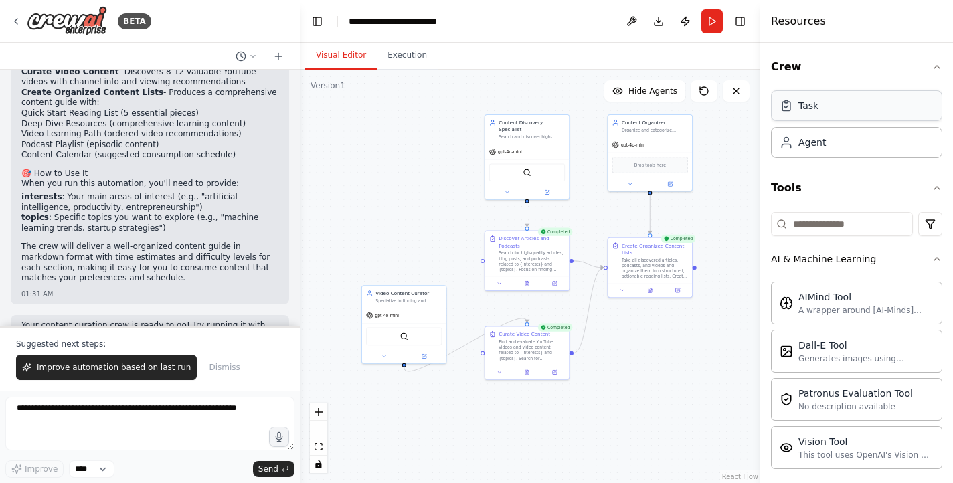
click at [840, 108] on div "Task" at bounding box center [856, 105] width 171 height 31
click at [850, 138] on div "Agent" at bounding box center [856, 141] width 171 height 31
click at [652, 92] on span "Hide Agents" at bounding box center [652, 91] width 49 height 11
click at [652, 92] on span "Show Agents" at bounding box center [651, 91] width 52 height 11
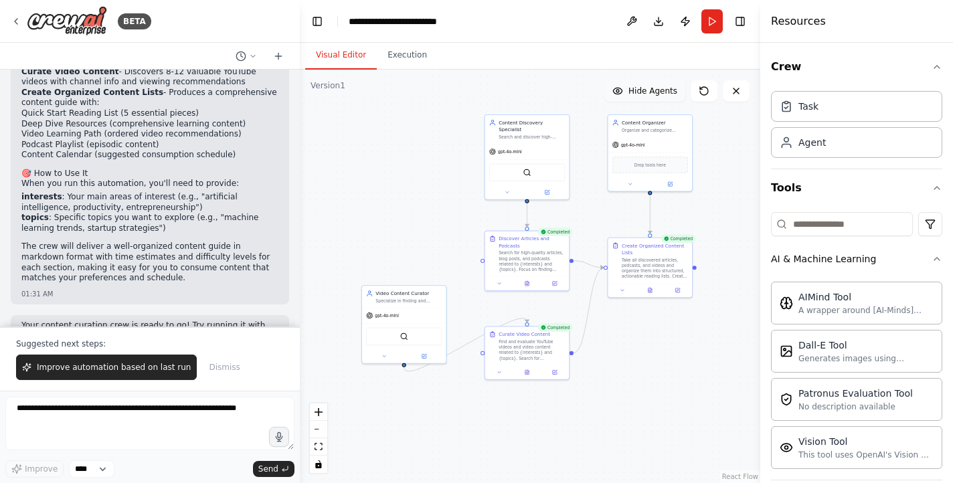
click at [652, 92] on span "Hide Agents" at bounding box center [652, 91] width 49 height 11
click at [652, 92] on span "Show Agents" at bounding box center [651, 91] width 52 height 11
drag, startPoint x: 531, startPoint y: 257, endPoint x: 531, endPoint y: 273, distance: 16.1
click at [531, 273] on div "Search for high-quality articles, blog posts, and podcasts related to {interest…" at bounding box center [531, 274] width 66 height 22
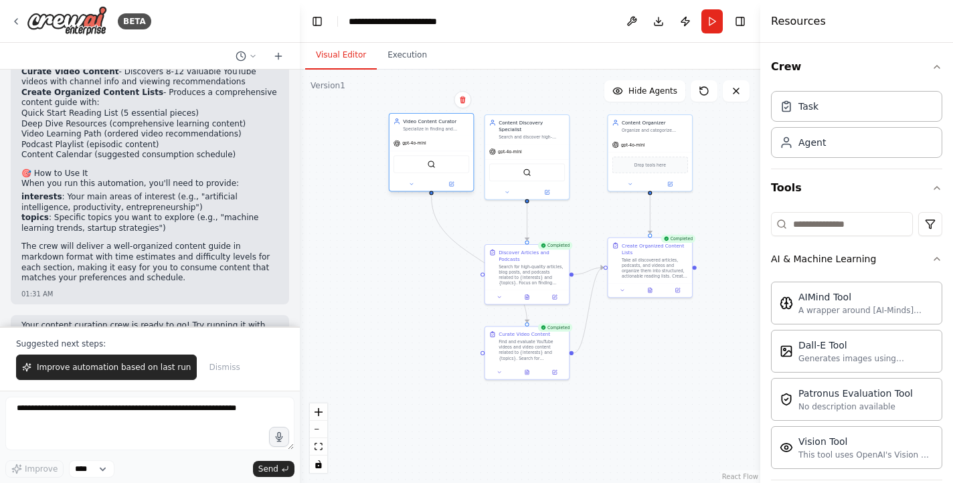
drag, startPoint x: 421, startPoint y: 348, endPoint x: 451, endPoint y: 177, distance: 173.9
click at [451, 177] on div "SerperDevTool" at bounding box center [431, 164] width 84 height 26
drag, startPoint x: 559, startPoint y: 266, endPoint x: 561, endPoint y: 230, distance: 36.2
click at [561, 229] on div "Search for high-quality articles, blog posts, and podcasts related to {interest…" at bounding box center [531, 240] width 66 height 22
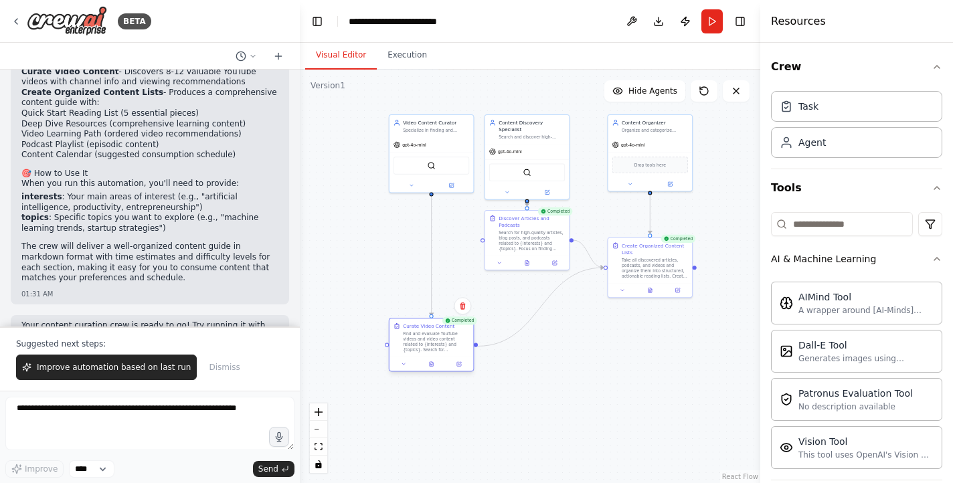
drag, startPoint x: 537, startPoint y: 341, endPoint x: 440, endPoint y: 331, distance: 98.2
click at [440, 331] on div "Find and evaluate YouTube videos and video content related to {interests} and {…" at bounding box center [436, 342] width 66 height 22
drag, startPoint x: 666, startPoint y: 163, endPoint x: 640, endPoint y: 165, distance: 26.2
click at [640, 165] on div "Drop tools here" at bounding box center [623, 163] width 76 height 17
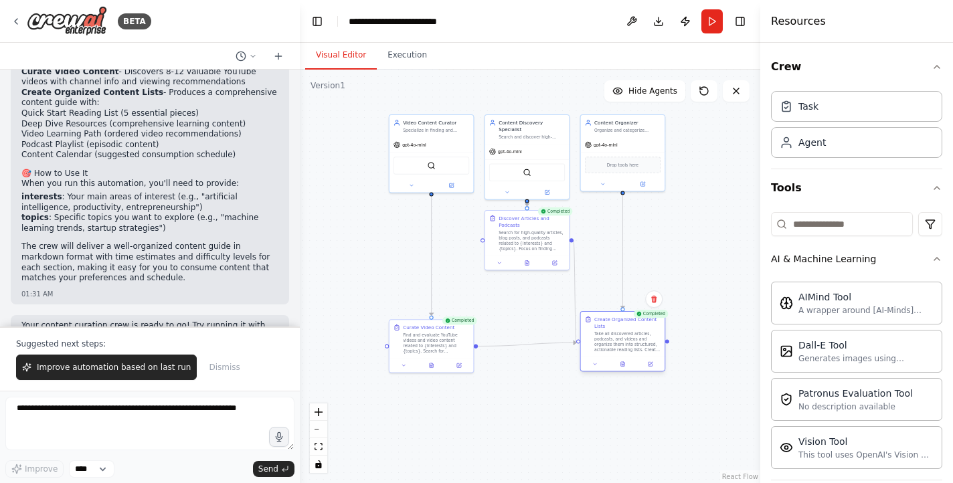
drag, startPoint x: 648, startPoint y: 266, endPoint x: 622, endPoint y: 344, distance: 82.3
click at [622, 344] on div "Take all discovered articles, podcasts, and videos and organize them into struc…" at bounding box center [627, 342] width 66 height 22
click at [621, 348] on div "Take all discovered articles, podcasts, and videos and organize them into struc…" at bounding box center [627, 349] width 66 height 22
click at [710, 296] on div ".deletable-edge-delete-btn { width: 20px; height: 20px; border: 0px solid #ffff…" at bounding box center [530, 276] width 460 height 413
click at [615, 347] on div "Take all discovered articles, podcasts, and videos and organize them into struc…" at bounding box center [627, 349] width 66 height 22
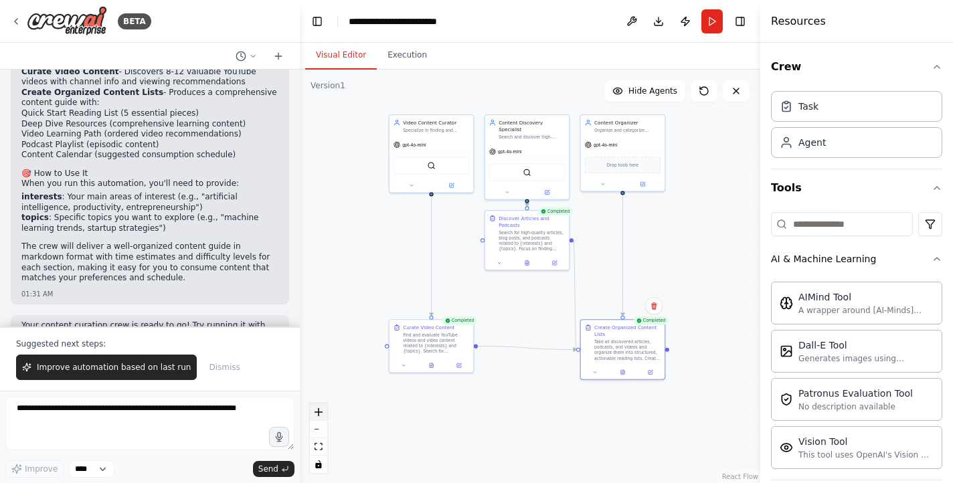
click at [316, 415] on icon "zoom in" at bounding box center [318, 412] width 8 height 8
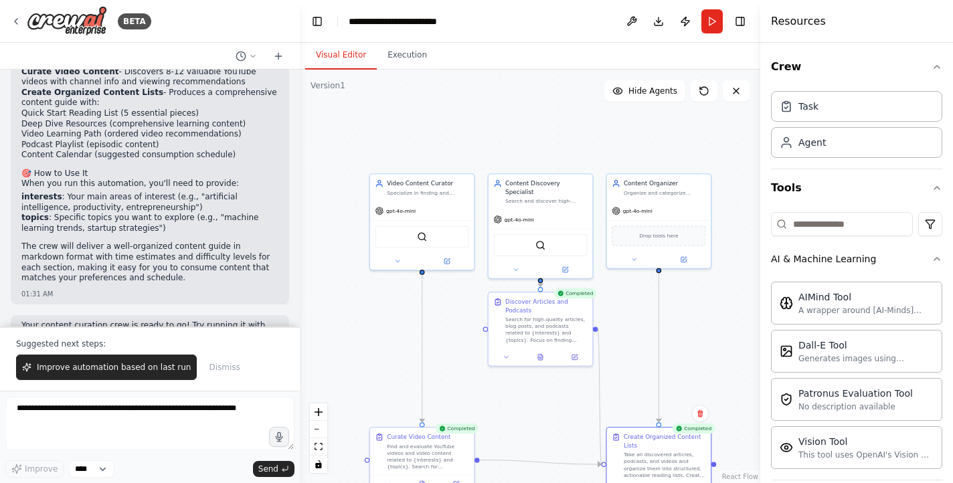
drag, startPoint x: 735, startPoint y: 195, endPoint x: 736, endPoint y: 297, distance: 102.4
click at [736, 297] on div ".deletable-edge-delete-btn { width: 20px; height: 20px; border: 0px solid #ffff…" at bounding box center [530, 276] width 460 height 413
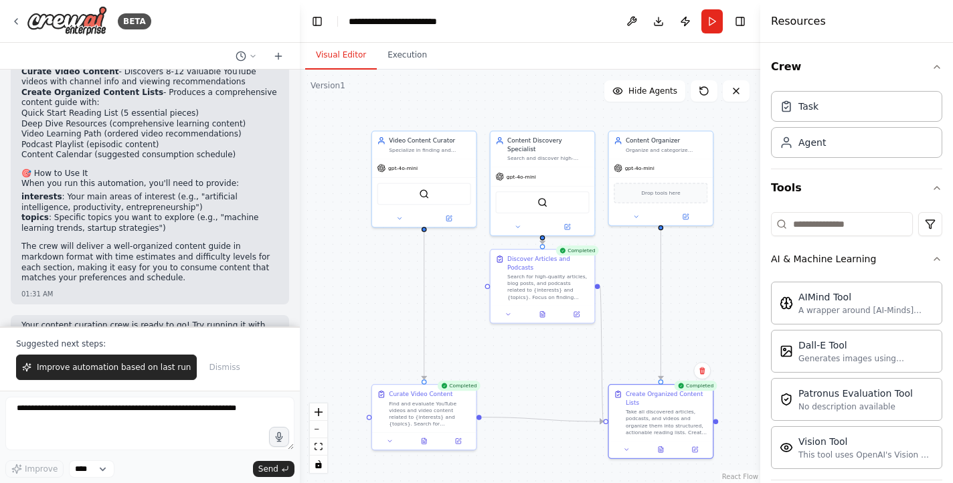
drag, startPoint x: 732, startPoint y: 296, endPoint x: 734, endPoint y: 253, distance: 42.9
click at [734, 253] on div ".deletable-edge-delete-btn { width: 20px; height: 20px; border: 0px solid #ffff…" at bounding box center [530, 276] width 460 height 413
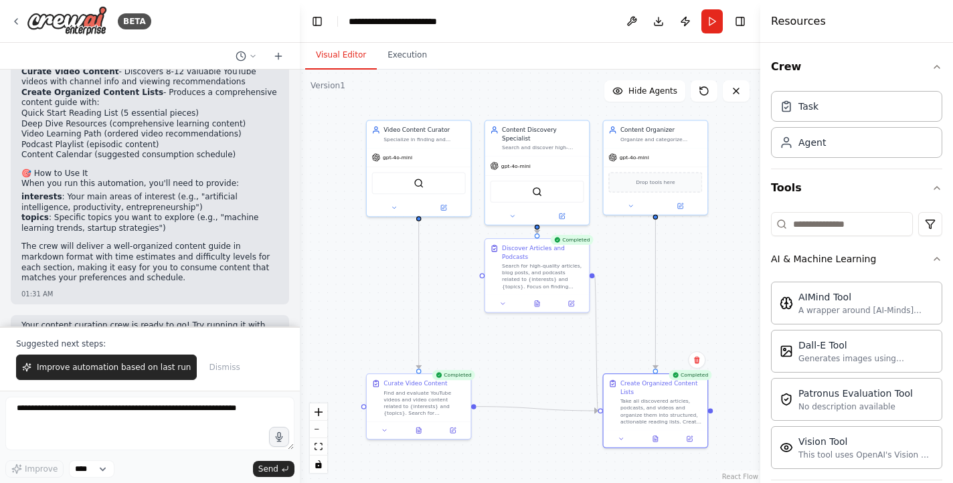
drag, startPoint x: 734, startPoint y: 253, endPoint x: 729, endPoint y: 242, distance: 12.0
click at [729, 242] on div ".deletable-edge-delete-btn { width: 20px; height: 20px; border: 0px solid #ffff…" at bounding box center [530, 276] width 460 height 413
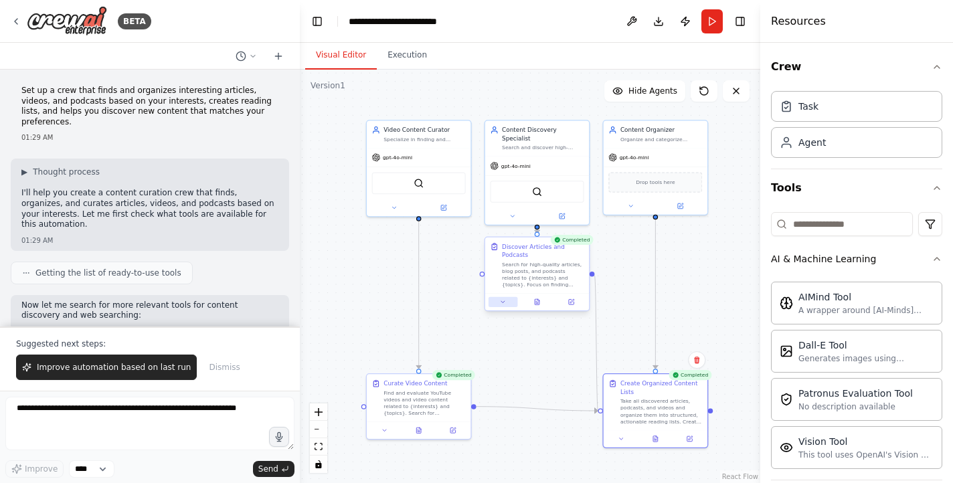
click at [504, 304] on icon at bounding box center [503, 301] width 7 height 7
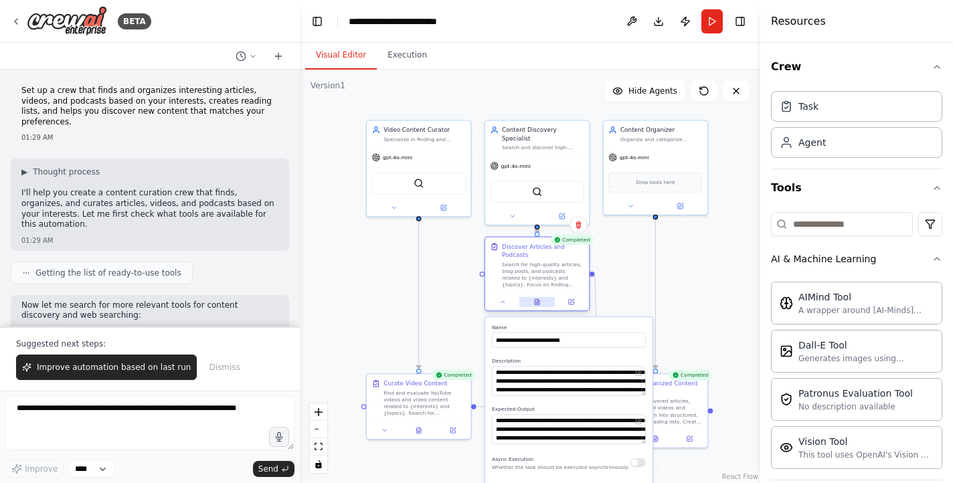
click at [536, 302] on icon at bounding box center [537, 301] width 5 height 5
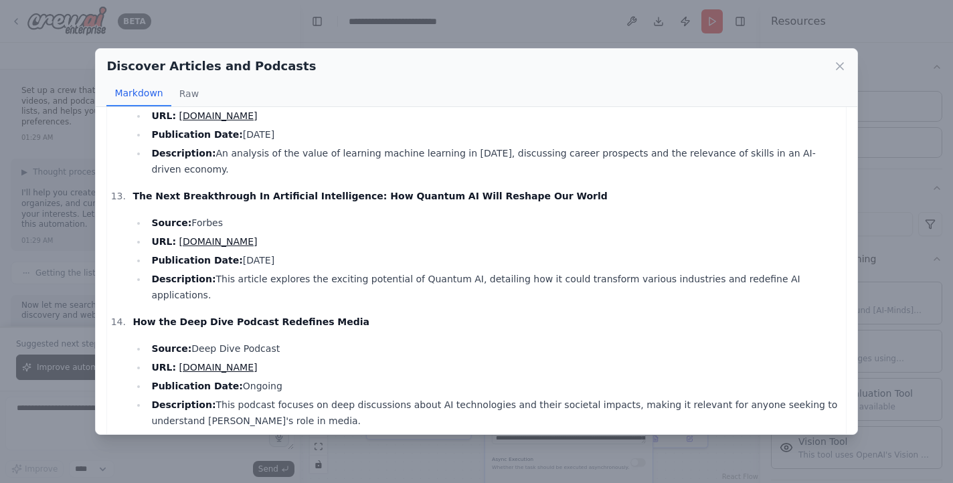
scroll to position [1424, 0]
click at [842, 65] on icon at bounding box center [839, 66] width 13 height 13
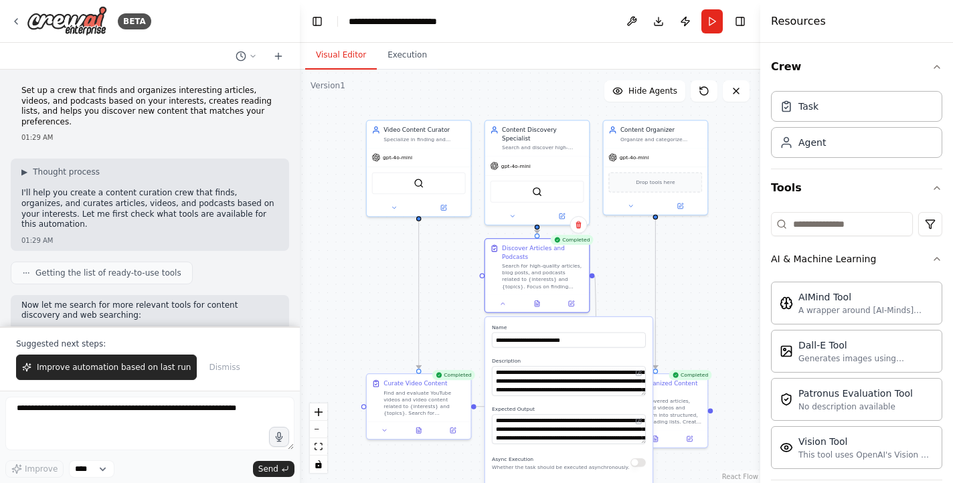
click at [696, 288] on div ".deletable-edge-delete-btn { width: 20px; height: 20px; border: 0px solid #ffff…" at bounding box center [530, 276] width 460 height 413
